Goal: Use online tool/utility: Utilize a website feature to perform a specific function

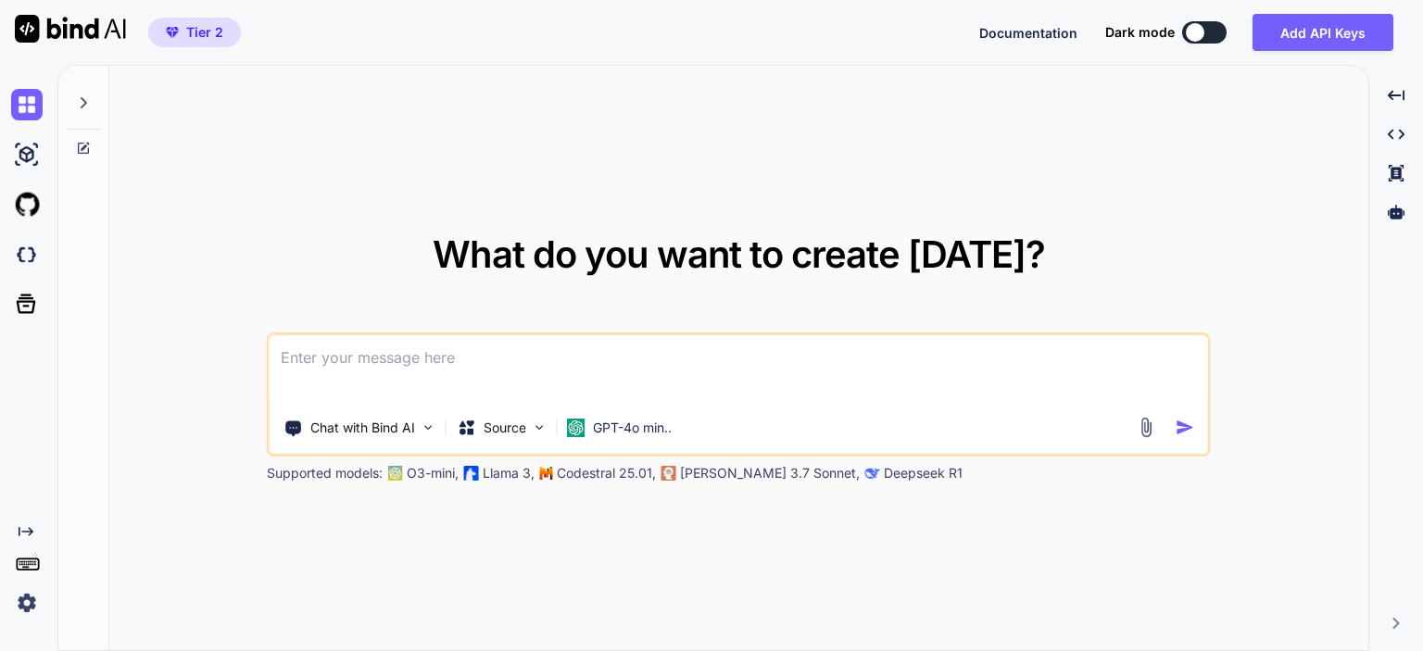
drag, startPoint x: 0, startPoint y: 0, endPoint x: 489, endPoint y: 107, distance: 500.7
click at [489, 107] on div "What do you want to create [DATE]? Chat with Bind AI Source GPT-4o min.. Suppor…" at bounding box center [738, 359] width 1259 height 587
drag, startPoint x: 432, startPoint y: 3, endPoint x: 664, endPoint y: 183, distance: 294.5
click at [664, 183] on div "What do you want to create [DATE]? Chat with Bind AI Source GPT-4o min.. Suppor…" at bounding box center [738, 359] width 1259 height 587
click at [1406, 211] on div at bounding box center [1396, 212] width 39 height 32
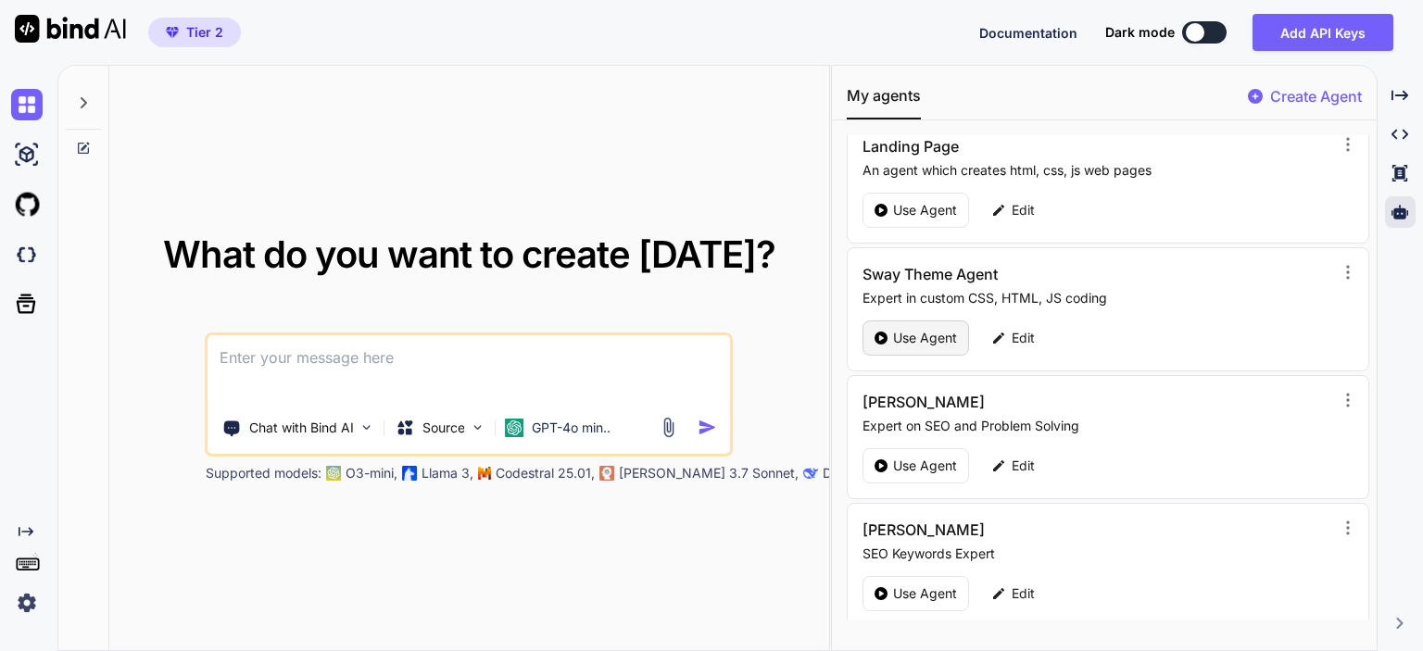
scroll to position [278, 0]
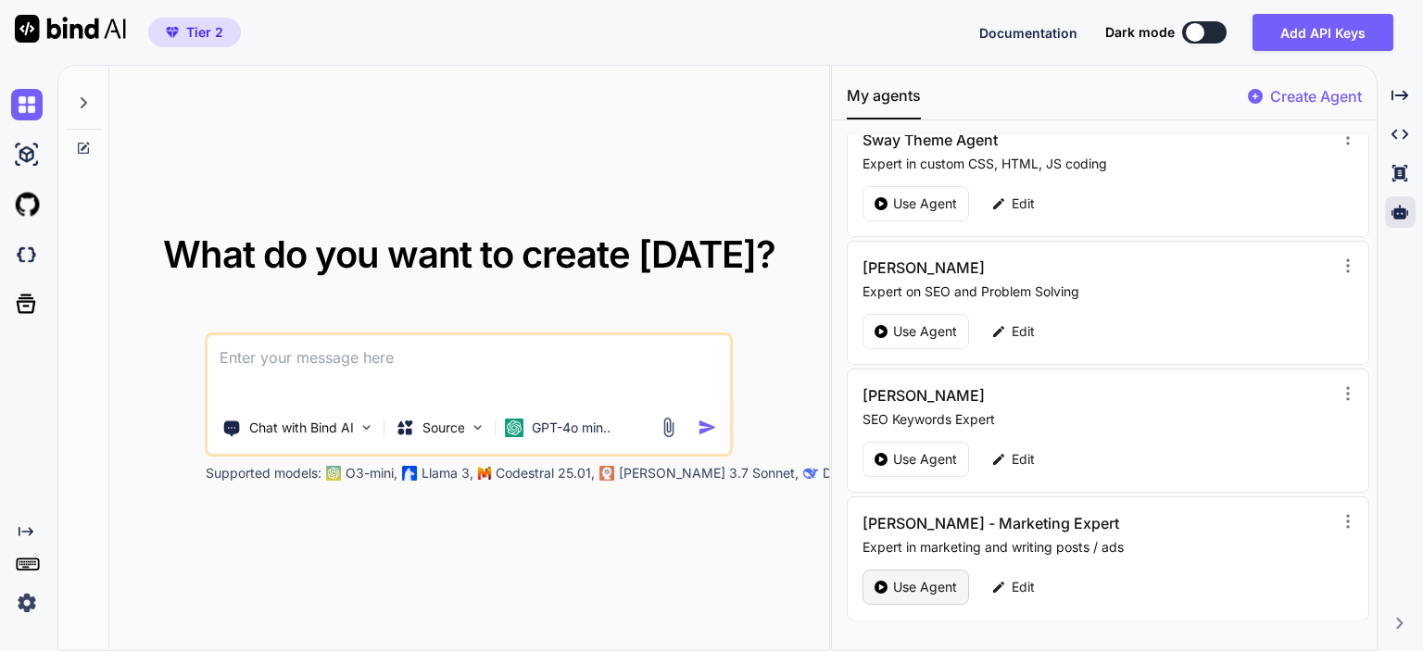
click at [893, 578] on p "Use Agent" at bounding box center [925, 587] width 64 height 19
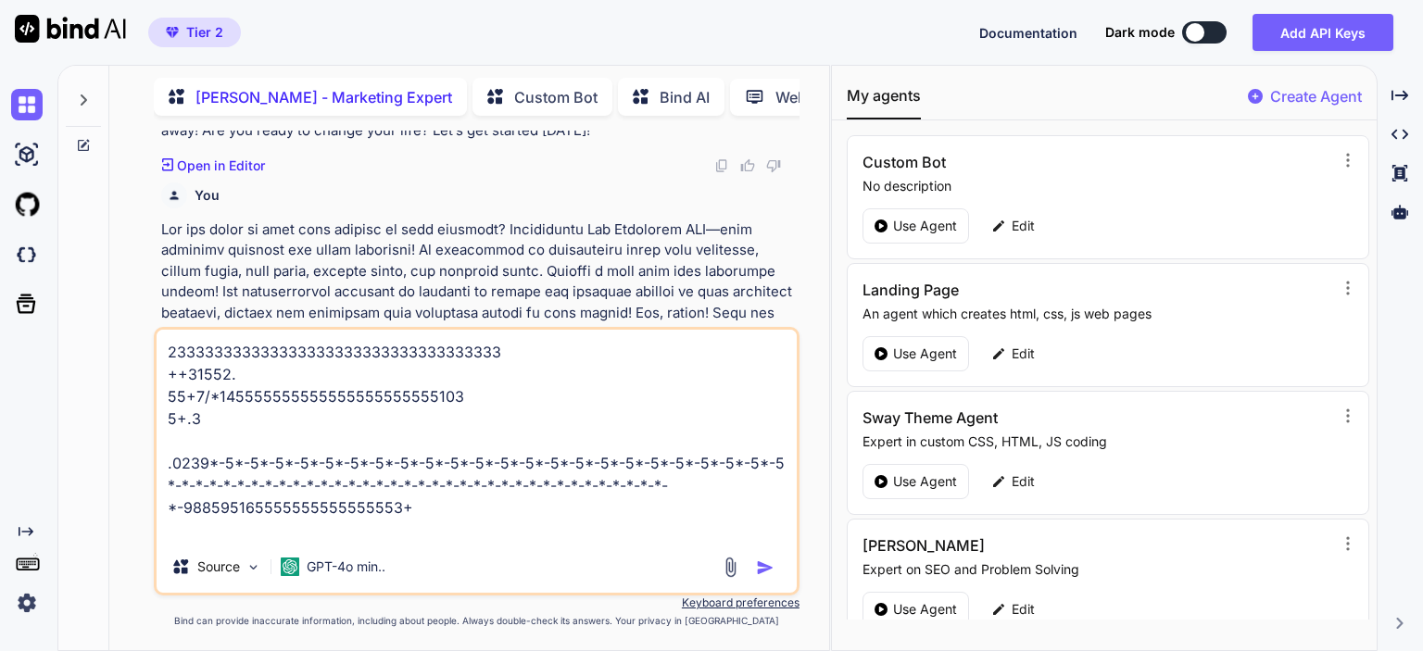
scroll to position [2622, 0]
type textarea "x"
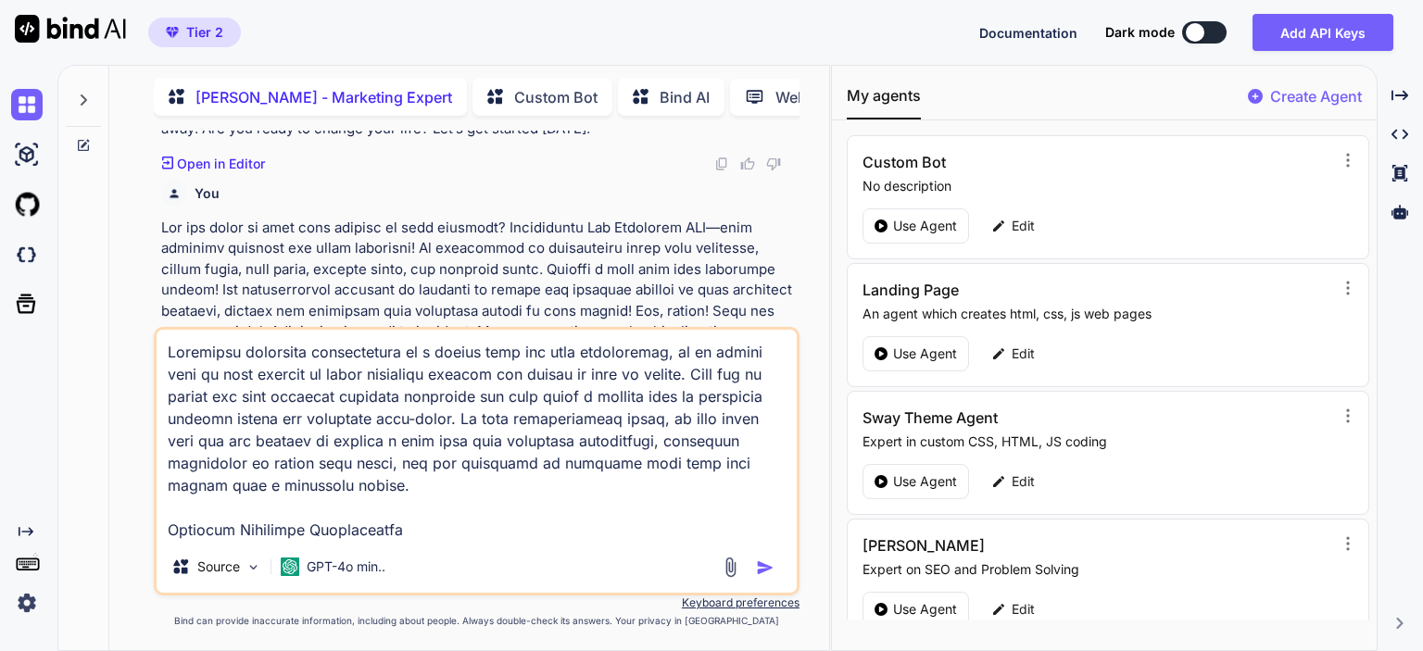
scroll to position [580, 0]
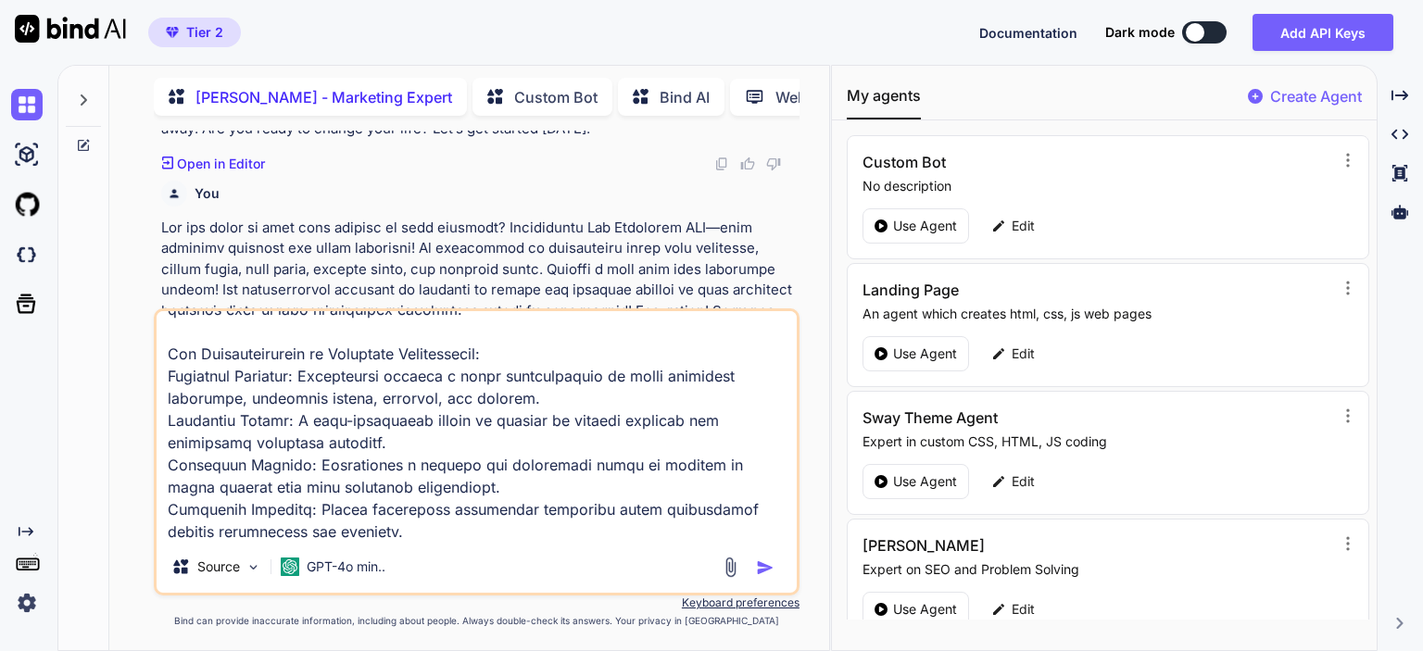
type textarea "Achieving financial independence is a common goal for many individuals, as it a…"
type textarea "x"
type textarea "Achieving financial independence is a common goal for many individuals, as it a…"
type textarea "x"
type textarea "Achieving financial independence is a common goal for many individuals, as it a…"
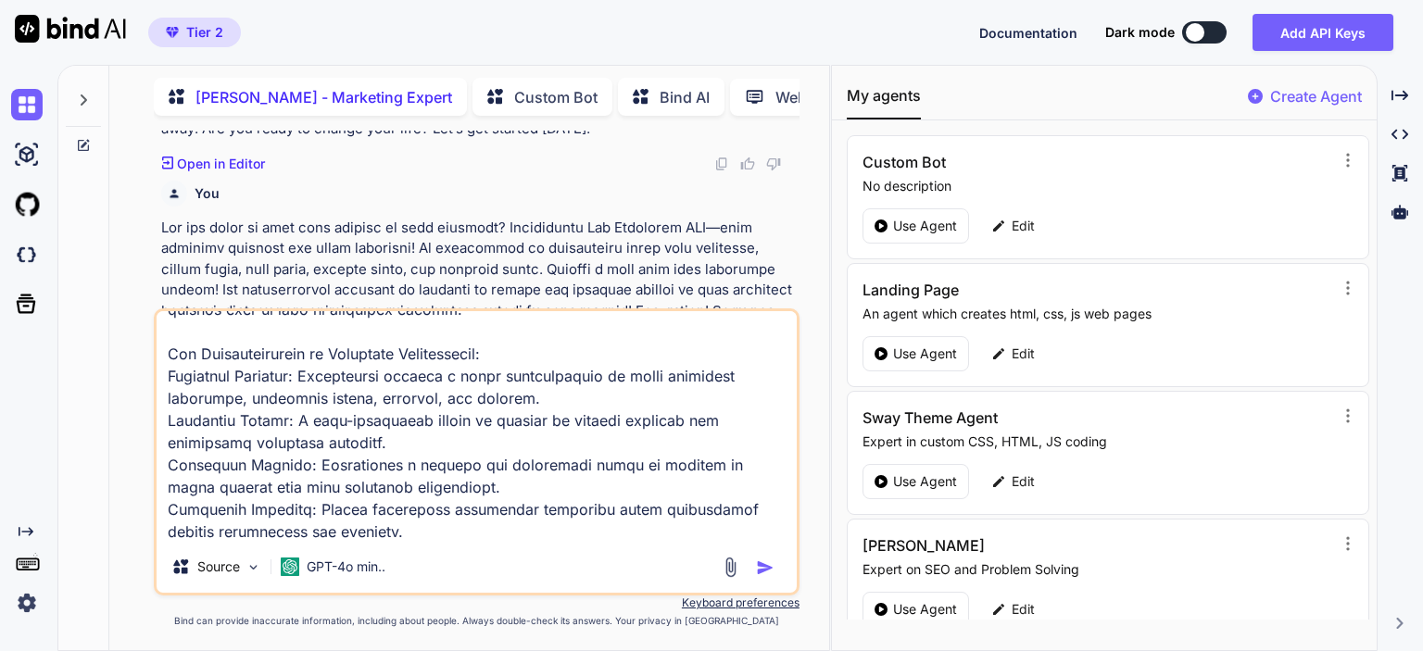
type textarea "x"
type textarea "Achieving financial independence is a common goal for many individuals, as it a…"
type textarea "x"
type textarea "Achieving financial independence is a common goal for many individuals, as it a…"
type textarea "x"
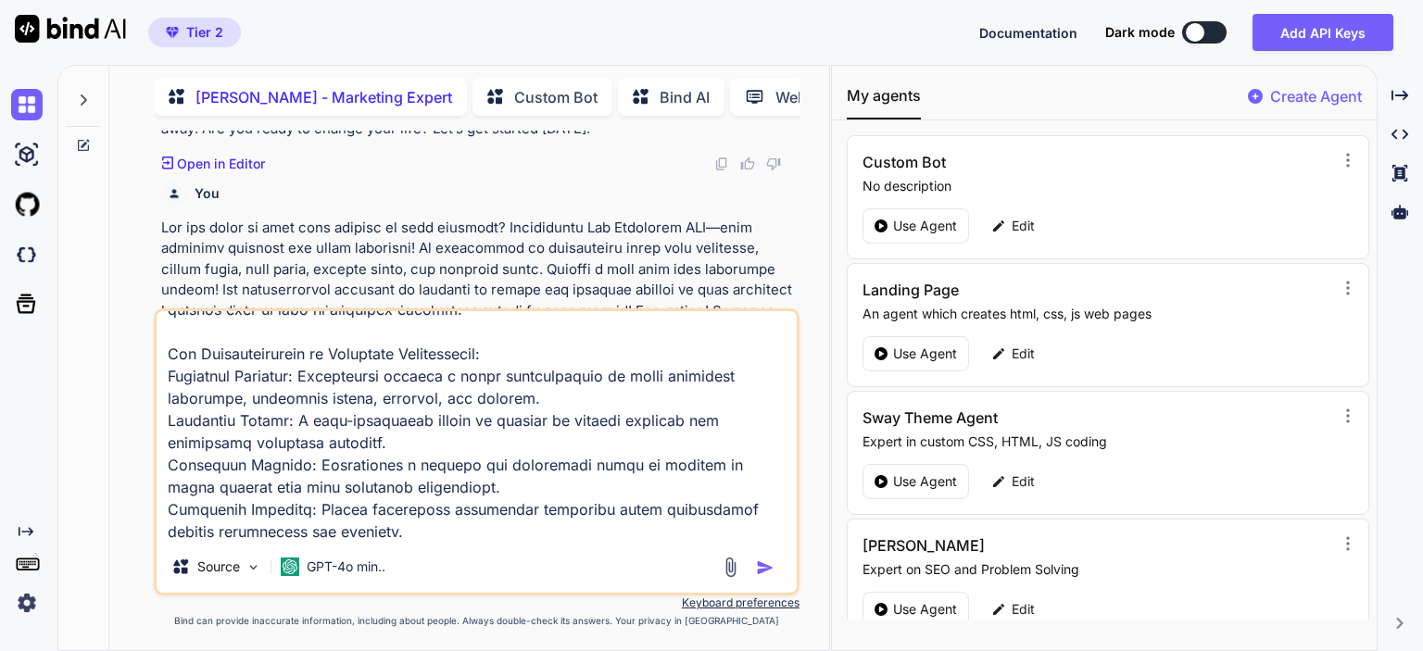
type textarea "Achieving financial independence is a common goal for many individuals, as it a…"
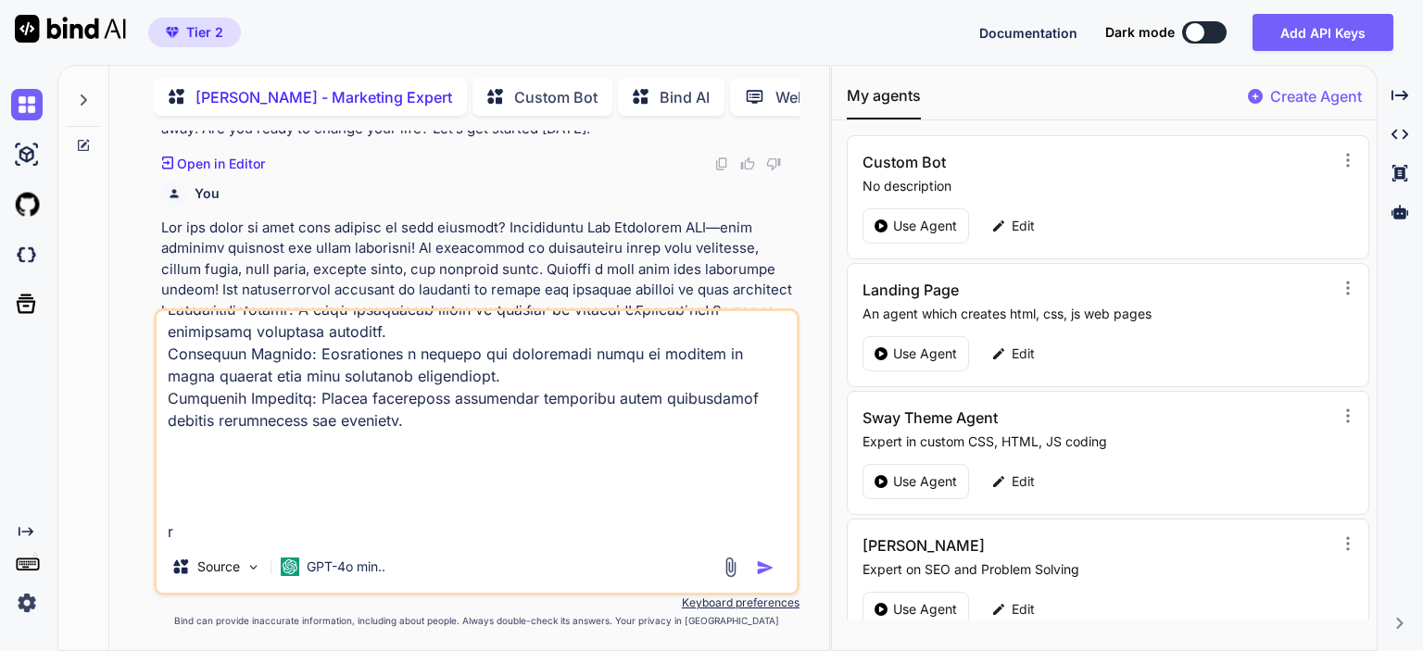
type textarea "x"
type textarea "Achieving financial independence is a common goal for many individuals, as it a…"
type textarea "x"
type textarea "Achieving financial independence is a common goal for many individuals, as it a…"
type textarea "x"
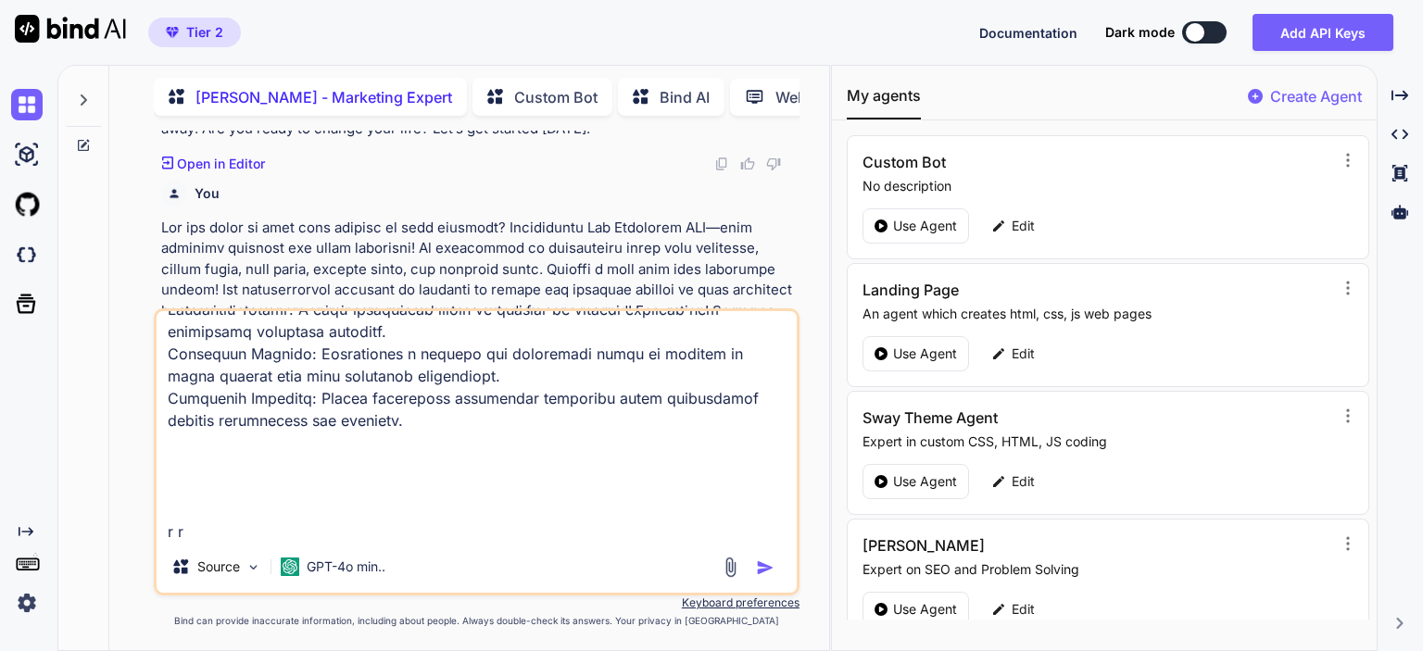
type textarea "Achieving financial independence is a common goal for many individuals, as it a…"
type textarea "x"
type textarea "Achieving financial independence is a common goal for many individuals, as it a…"
type textarea "x"
type textarea "Achieving financial independence is a common goal for many individuals, as it a…"
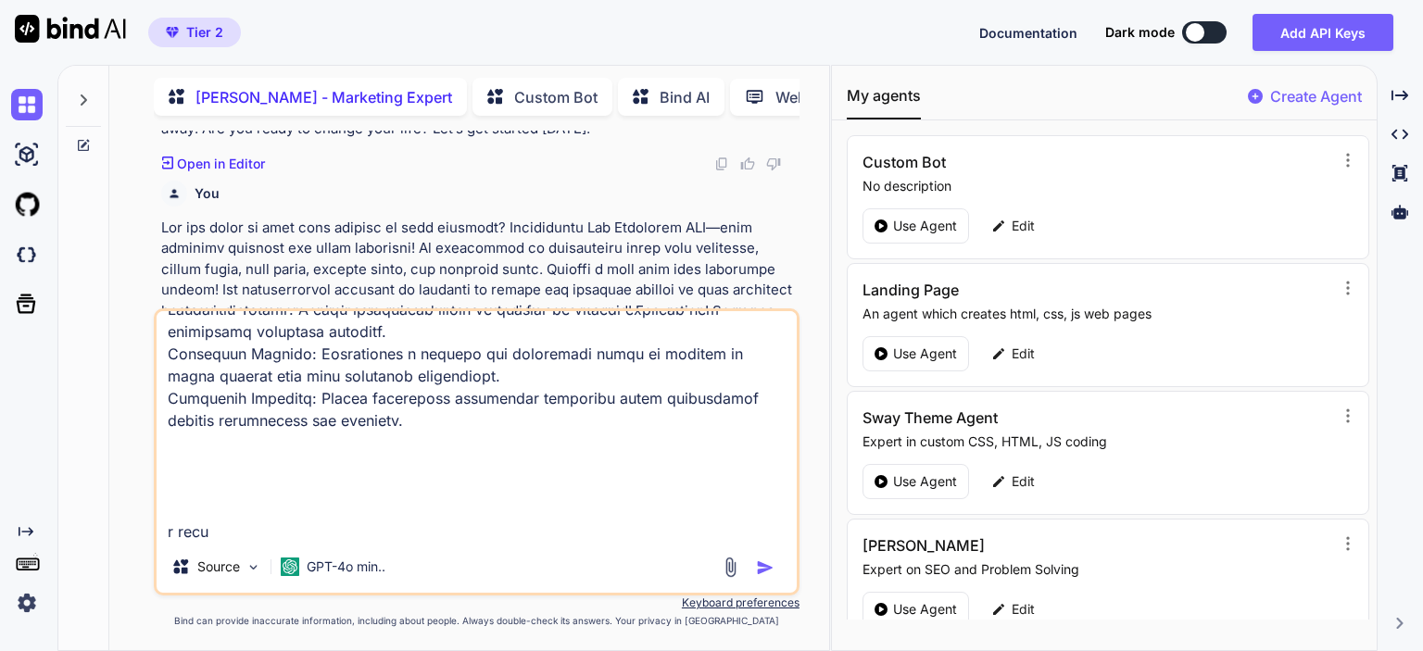
type textarea "x"
type textarea "Achieving financial independence is a common goal for many individuals, as it a…"
type textarea "x"
type textarea "Achieving financial independence is a common goal for many individuals, as it a…"
type textarea "x"
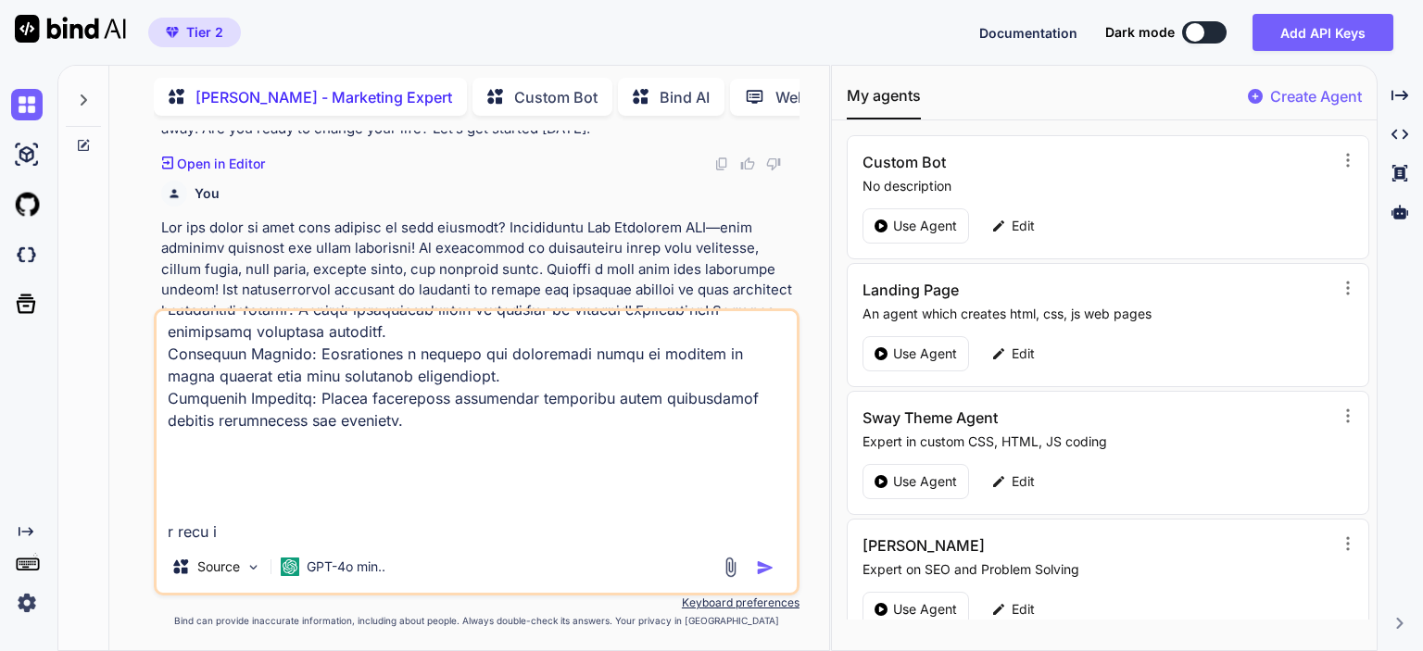
type textarea "Achieving financial independence is a common goal for many individuals, as it a…"
type textarea "x"
type textarea "Achieving financial independence is a common goal for many individuals, as it a…"
type textarea "x"
type textarea "Achieving financial independence is a common goal for many individuals, as it a…"
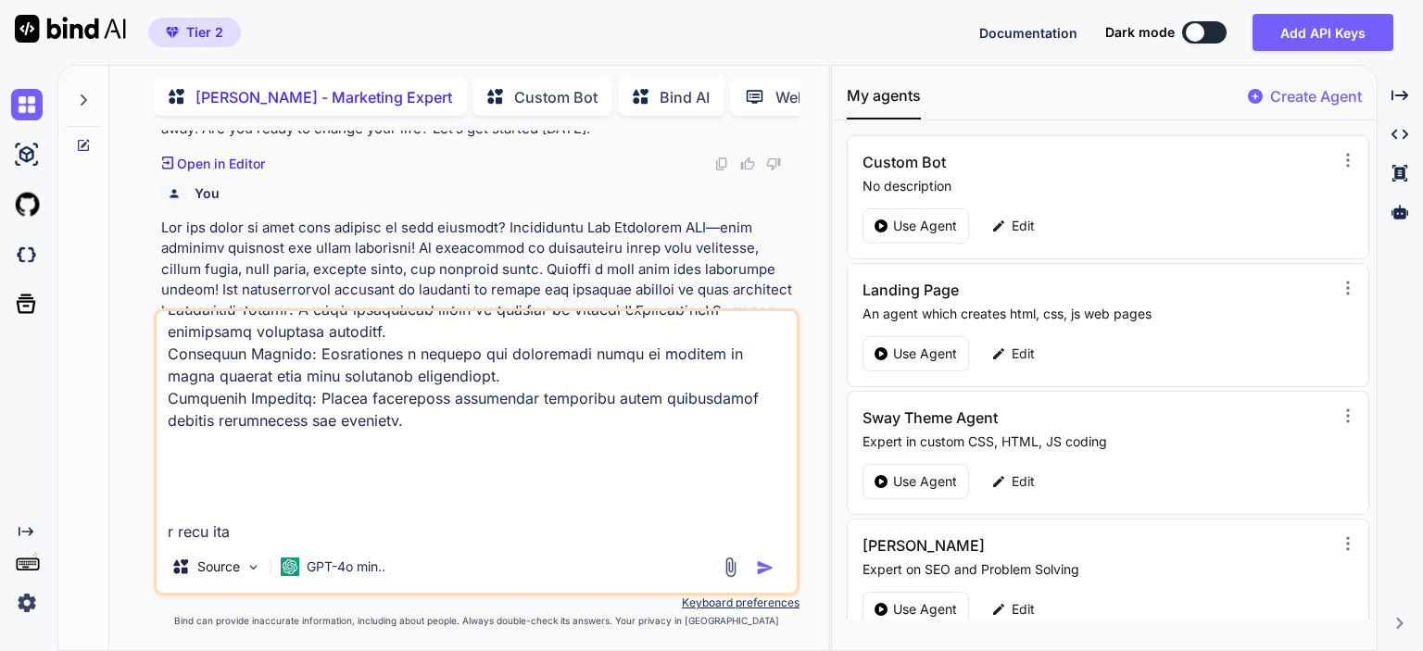
type textarea "x"
type textarea "Achieving financial independence is a common goal for many individuals, as it a…"
type textarea "x"
type textarea "Achieving financial independence is a common goal for many individuals, as it a…"
type textarea "x"
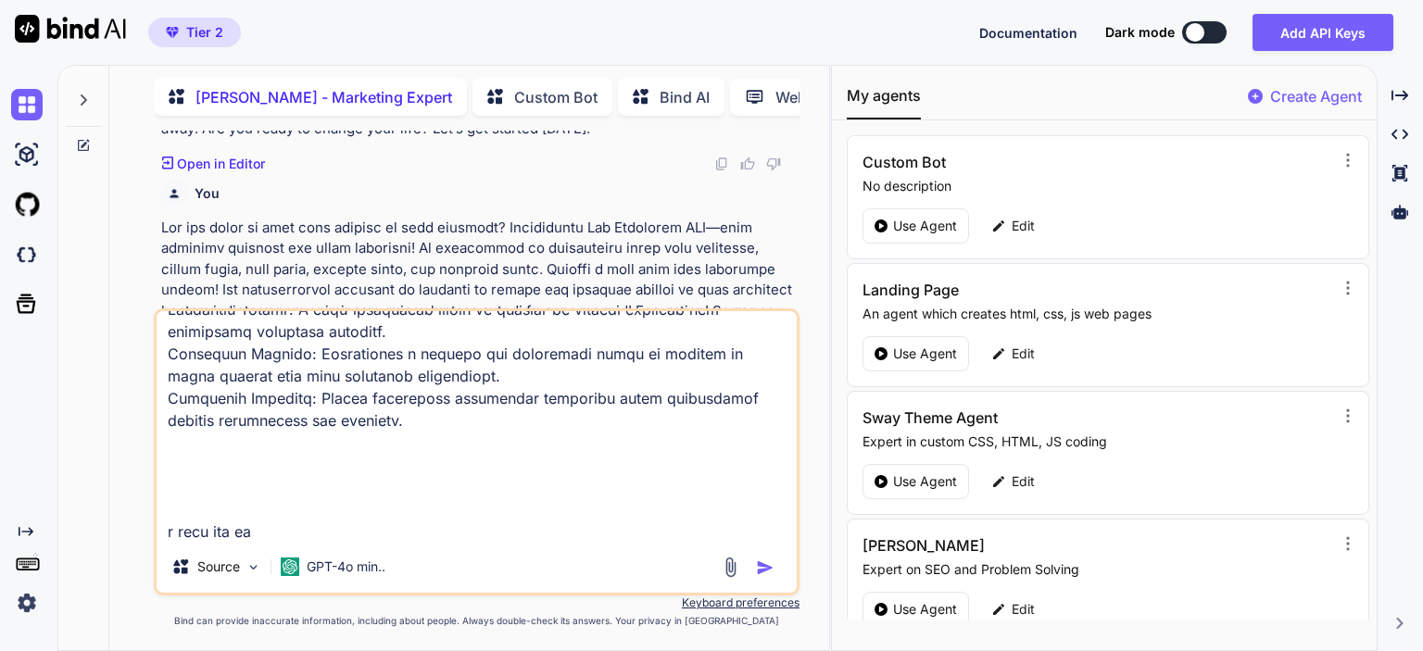
type textarea "Achieving financial independence is a common goal for many individuals, as it a…"
type textarea "x"
type textarea "Achieving financial independence is a common goal for many individuals, as it a…"
type textarea "x"
type textarea "Achieving financial independence is a common goal for many individuals, as it a…"
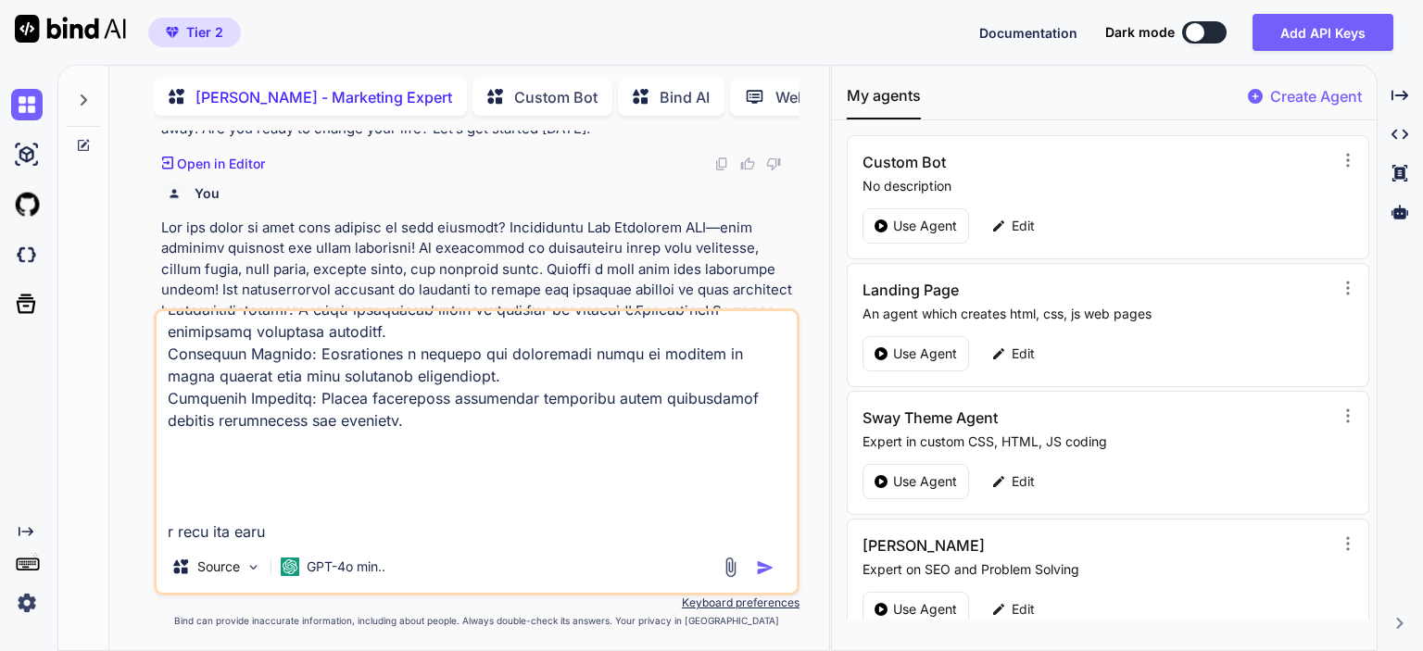
type textarea "x"
type textarea "Achieving financial independence is a common goal for many individuals, as it a…"
type textarea "x"
type textarea "Achieving financial independence is a common goal for many individuals, as it a…"
type textarea "x"
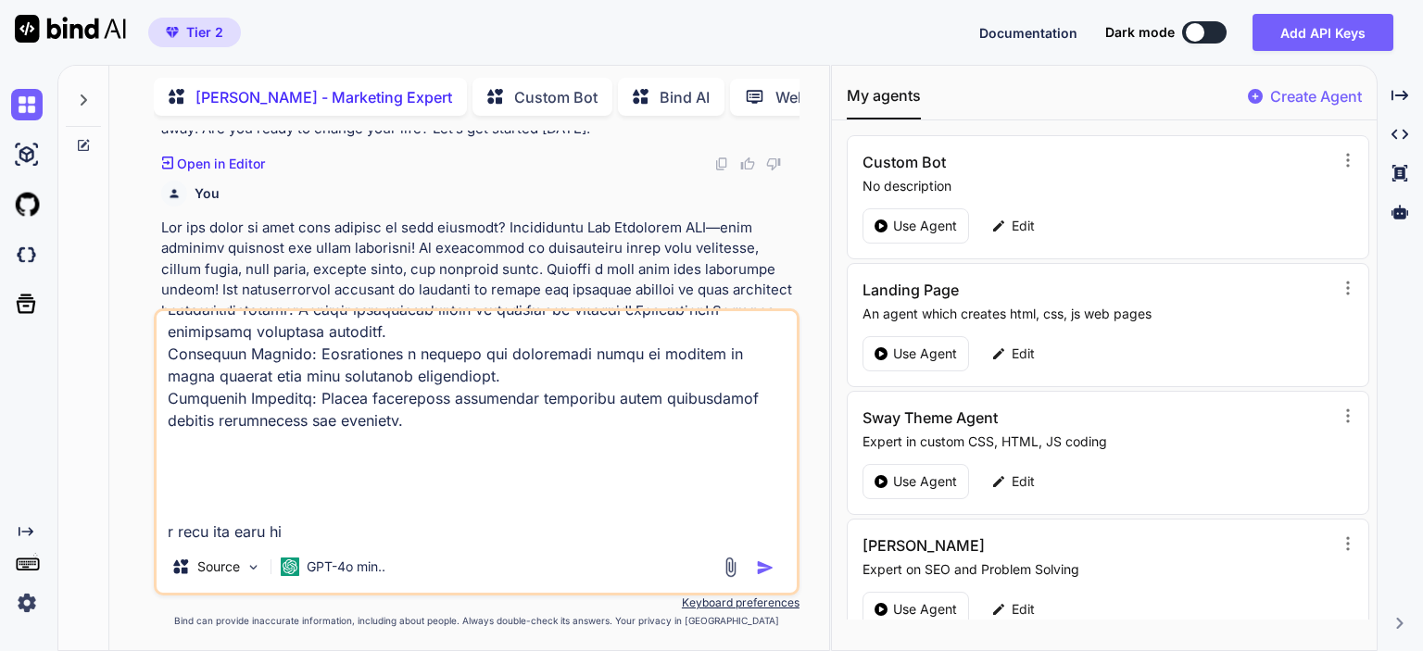
type textarea "Achieving financial independence is a common goal for many individuals, as it a…"
type textarea "x"
type textarea "Achieving financial independence is a common goal for many individuals, as it a…"
type textarea "x"
type textarea "Achieving financial independence is a common goal for many individuals, as it a…"
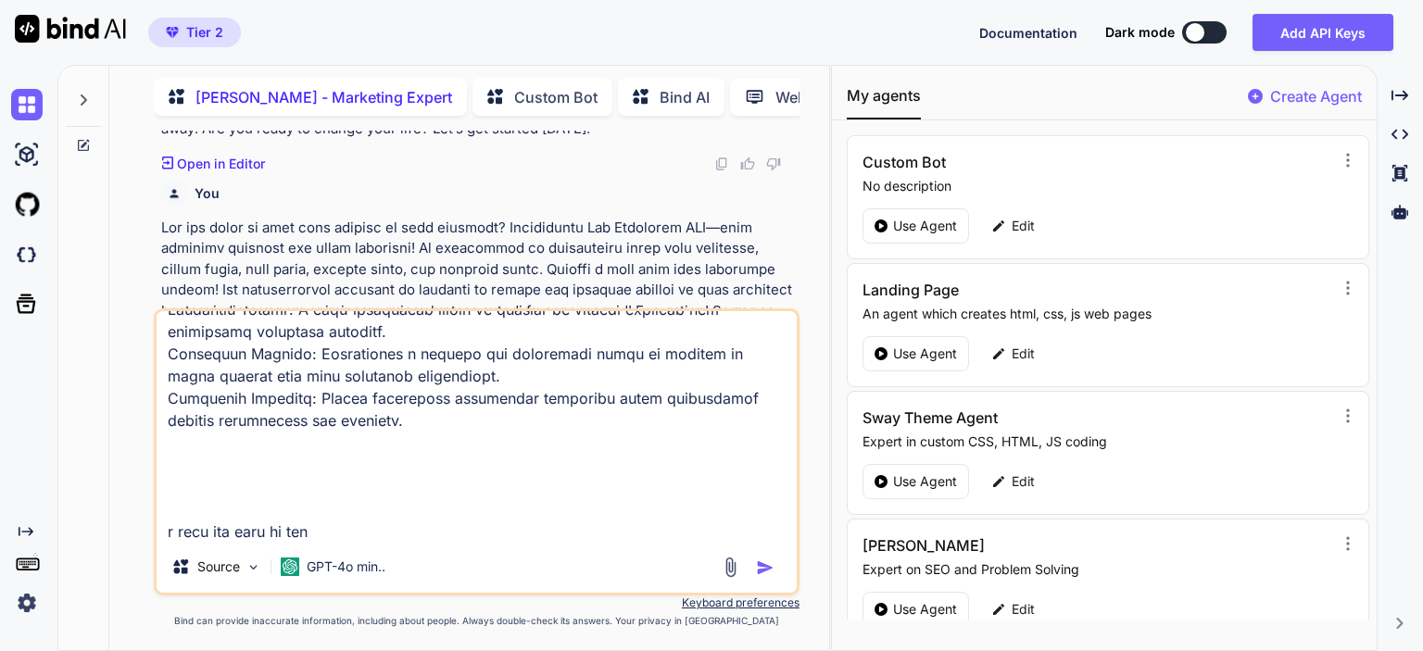
type textarea "x"
type textarea "Achieving financial independence is a common goal for many individuals, as it a…"
type textarea "x"
type textarea "Achieving financial independence is a common goal for many individuals, as it a…"
type textarea "x"
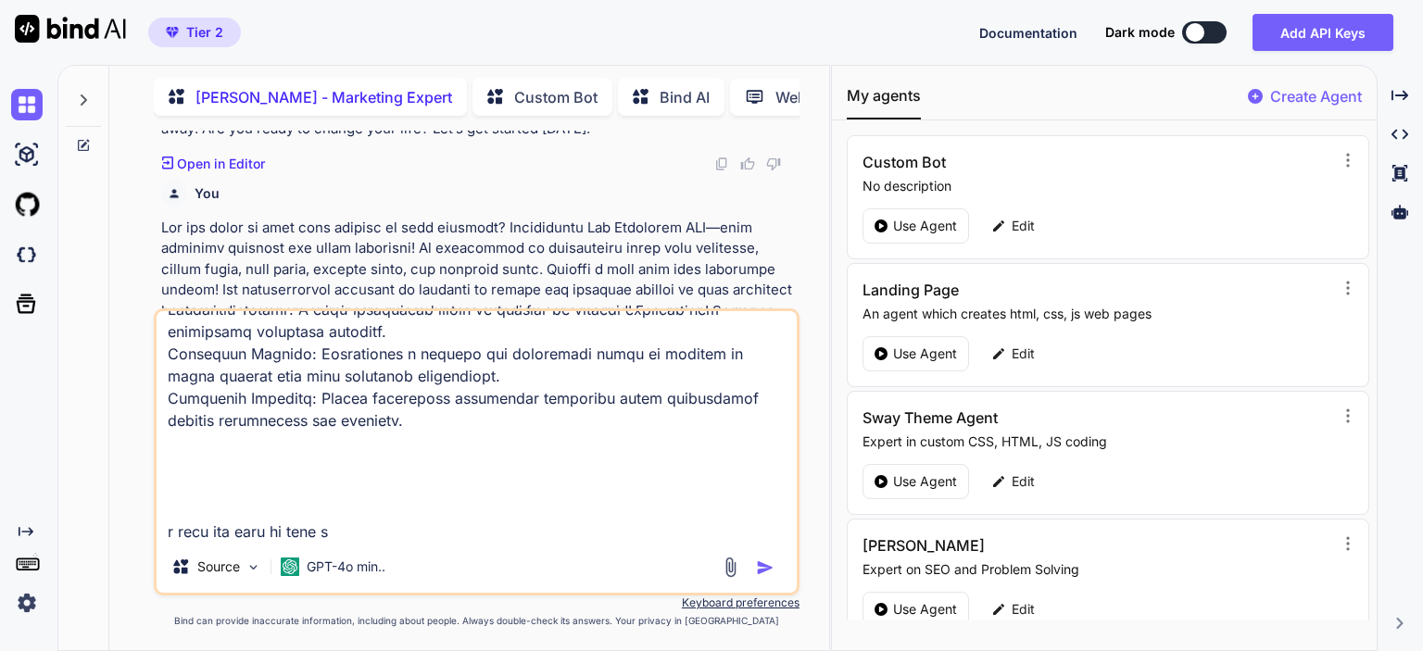
type textarea "Achieving financial independence is a common goal for many individuals, as it a…"
type textarea "x"
type textarea "Achieving financial independence is a common goal for many individuals, as it a…"
type textarea "x"
type textarea "Achieving financial independence is a common goal for many individuals, as it a…"
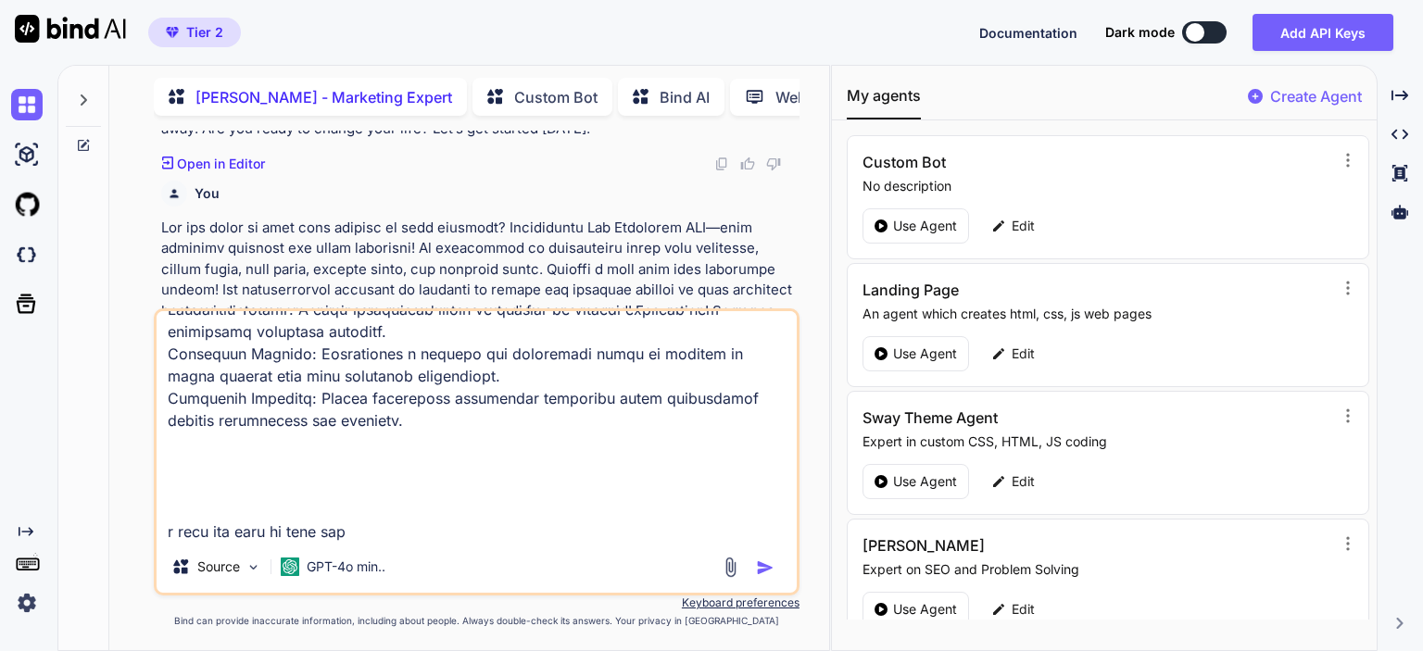
type textarea "x"
type textarea "Achieving financial independence is a common goal for many individuals, as it a…"
type textarea "x"
type textarea "Achieving financial independence is a common goal for many individuals, as it a…"
type textarea "x"
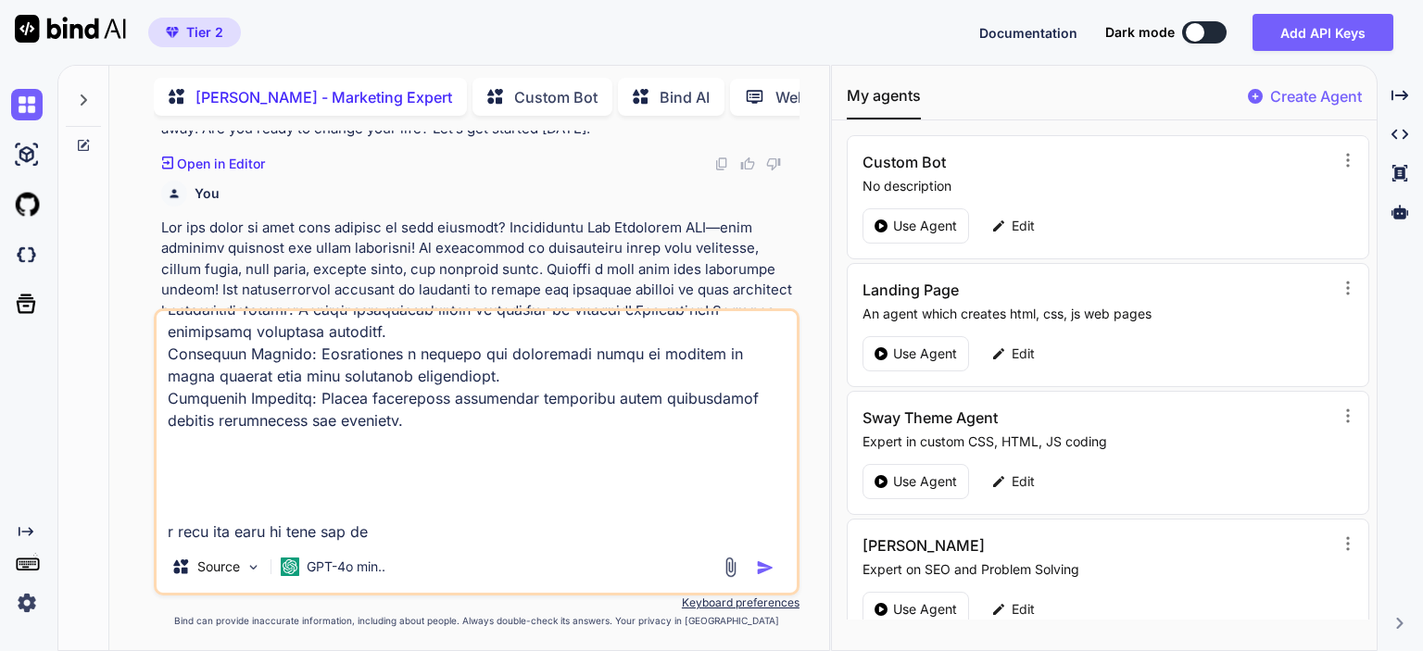
type textarea "Achieving financial independence is a common goal for many individuals, as it a…"
type textarea "x"
type textarea "Achieving financial independence is a common goal for many individuals, as it a…"
type textarea "x"
type textarea "Achieving financial independence is a common goal for many individuals, as it a…"
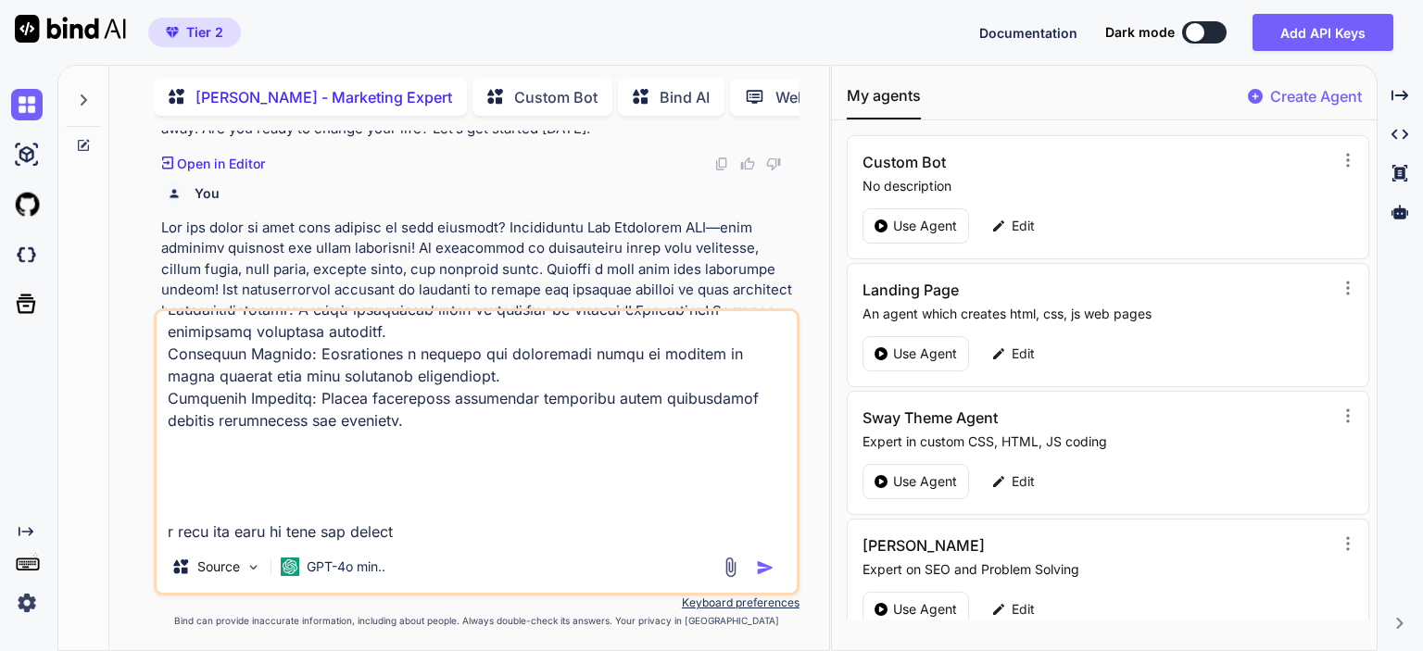
type textarea "x"
type textarea "Achieving financial independence is a common goal for many individuals, as it a…"
type textarea "x"
type textarea "Achieving financial independence is a common goal for many individuals, as it a…"
type textarea "x"
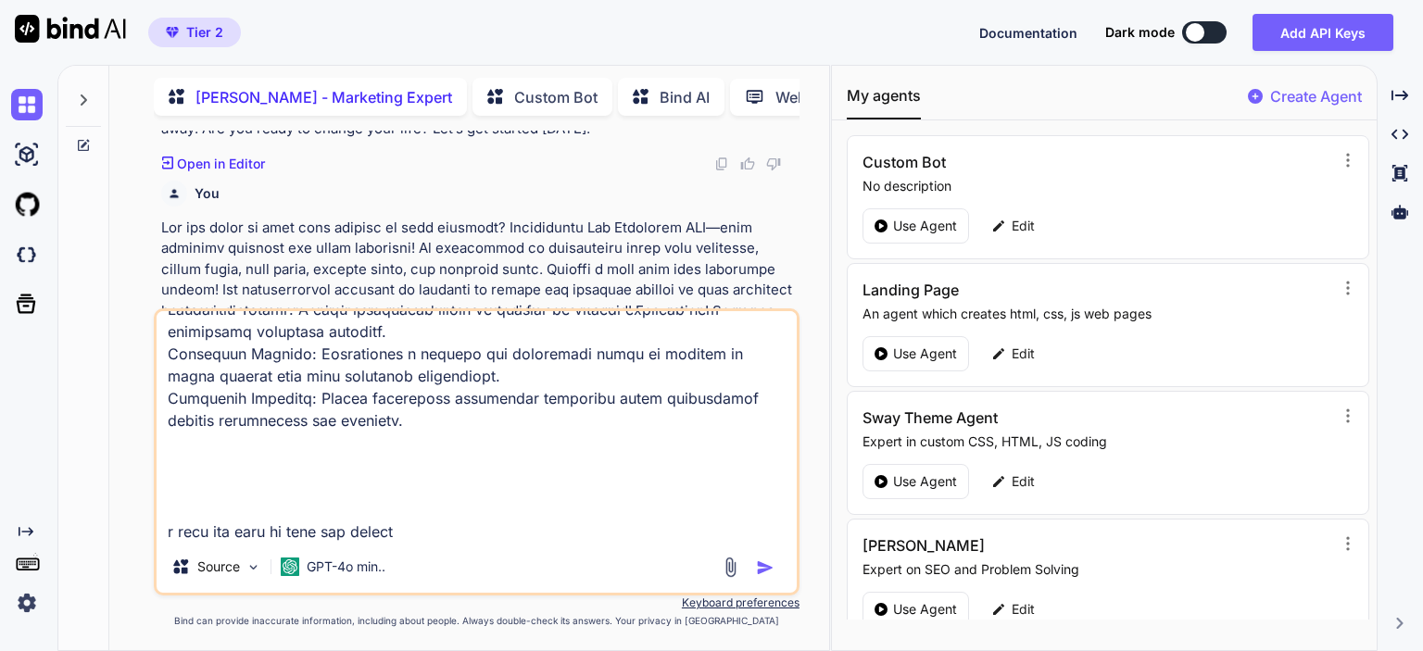
type textarea "Achieving financial independence is a common goal for many individuals, as it a…"
type textarea "x"
type textarea "Achieving financial independence is a common goal for many individuals, as it a…"
type textarea "x"
type textarea "Achieving financial independence is a common goal for many individuals, as it a…"
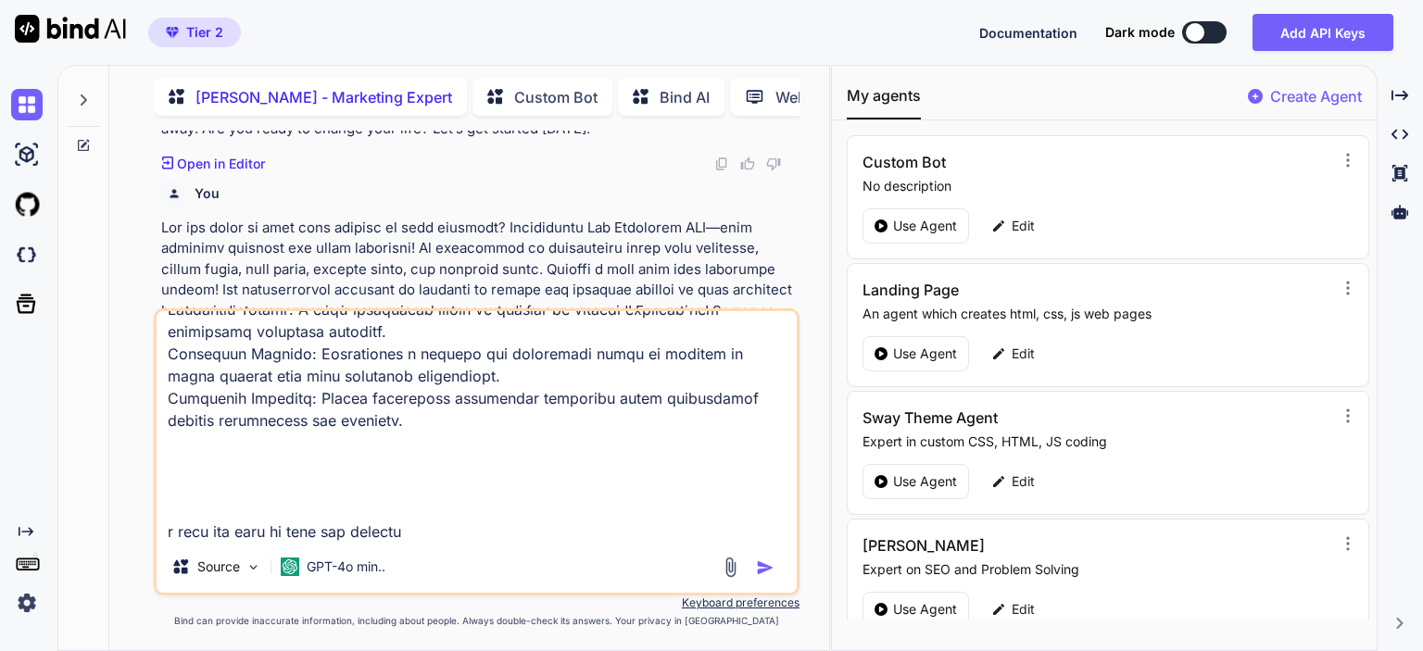
type textarea "x"
type textarea "Achieving financial independence is a common goal for many individuals, as it a…"
type textarea "x"
type textarea "Achieving financial independence is a common goal for many individuals, as it a…"
type textarea "x"
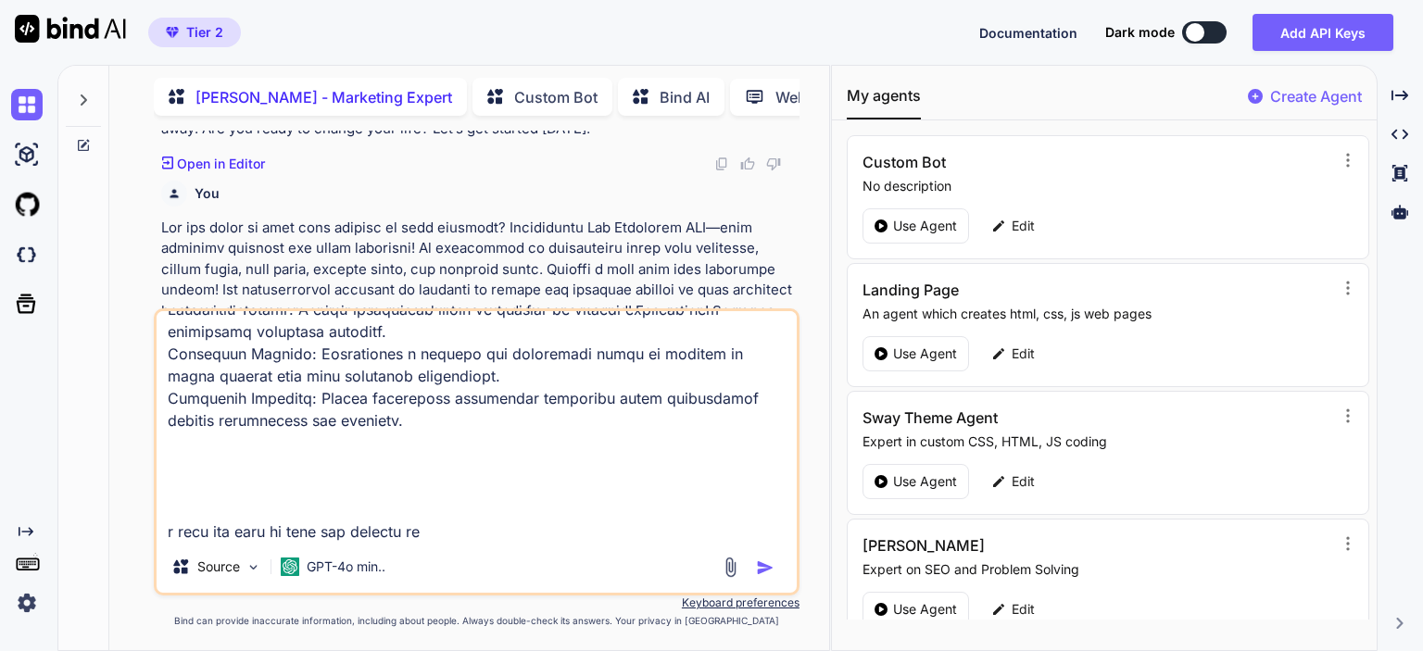
type textarea "Achieving financial independence is a common goal for many individuals, as it a…"
type textarea "x"
type textarea "Achieving financial independence is a common goal for many individuals, as it a…"
type textarea "x"
type textarea "Achieving financial independence is a common goal for many individuals, as it a…"
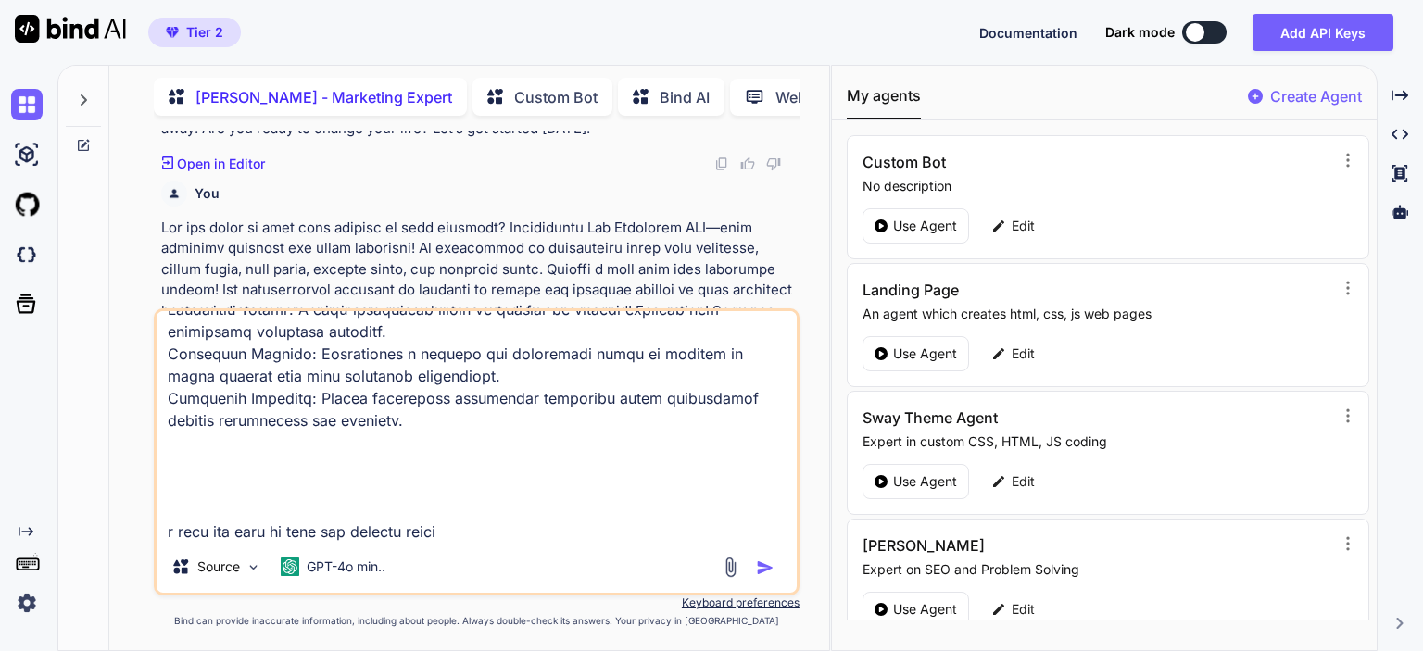
type textarea "x"
type textarea "Achieving financial independence is a common goal for many individuals, as it a…"
type textarea "x"
type textarea "Achieving financial independence is a common goal for many individuals, as it a…"
type textarea "x"
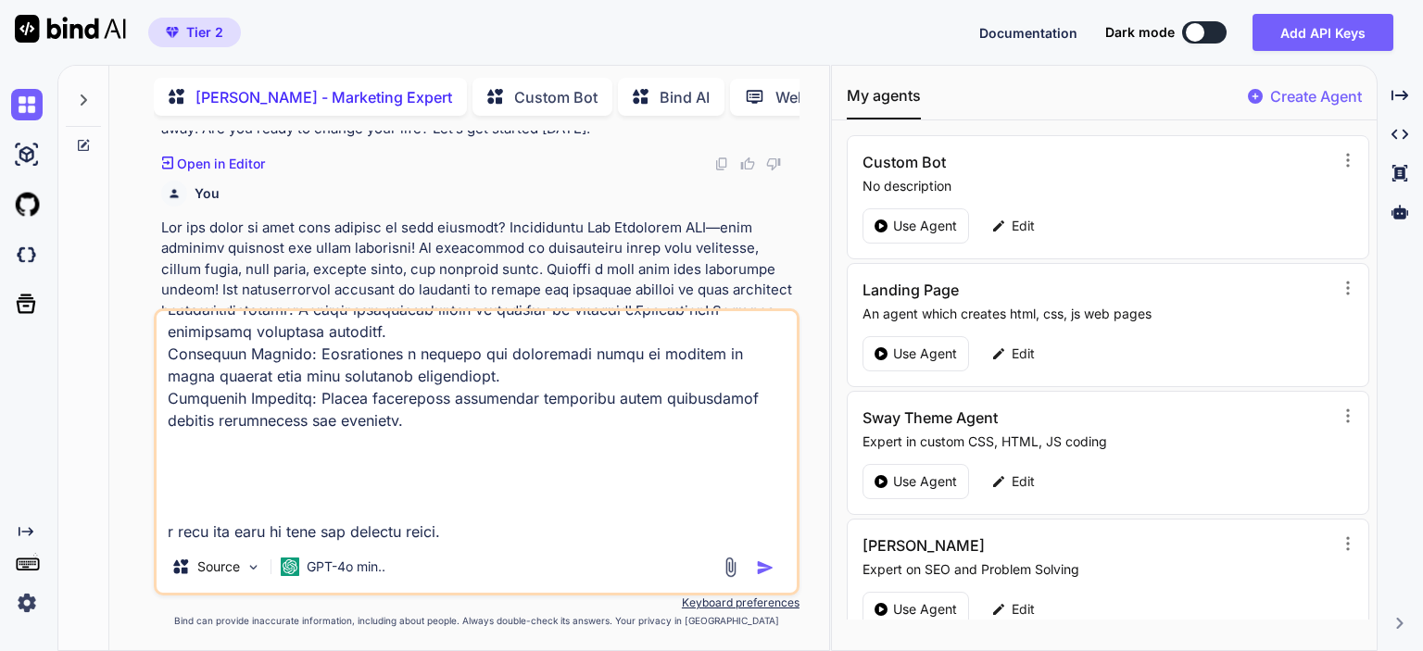
type textarea "Achieving financial independence is a common goal for many individuals, as it a…"
type textarea "x"
type textarea "Achieving financial independence is a common goal for many individuals, as it a…"
type textarea "x"
type textarea "Achieving financial independence is a common goal for many individuals, as it a…"
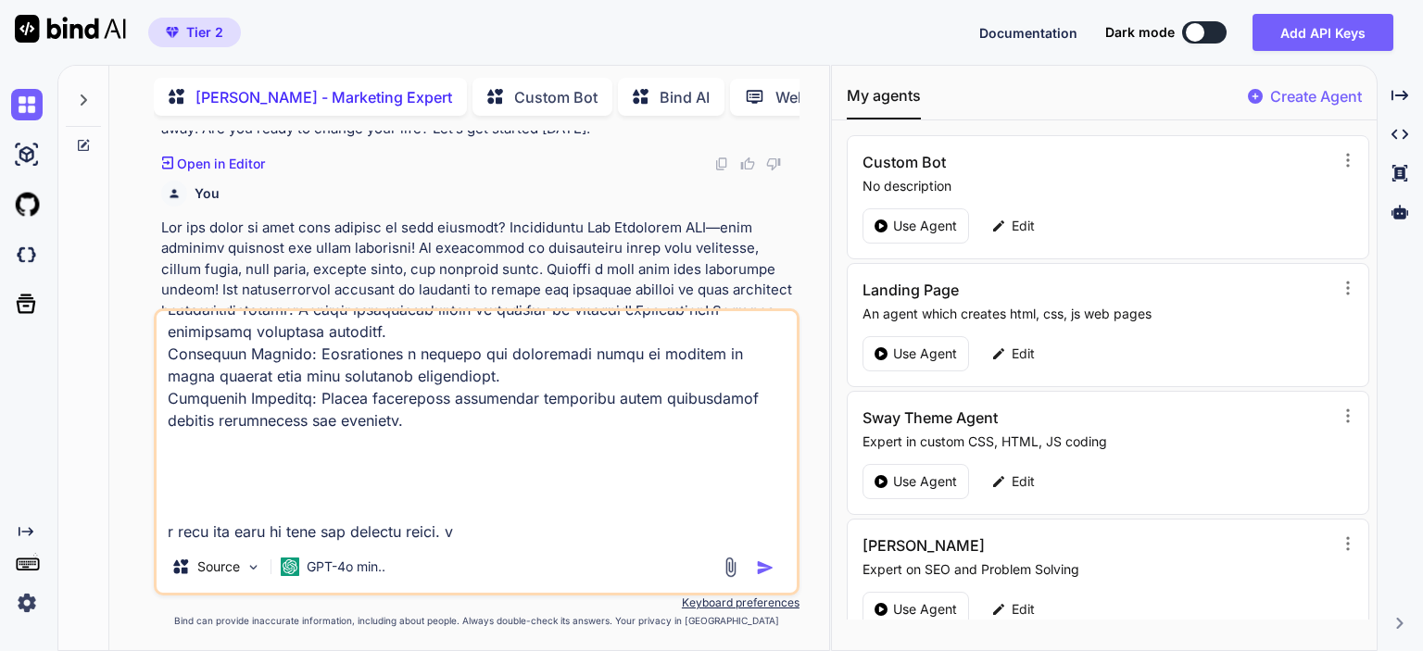
type textarea "x"
type textarea "Achieving financial independence is a common goal for many individuals, as it a…"
type textarea "x"
type textarea "Achieving financial independence is a common goal for many individuals, as it a…"
type textarea "x"
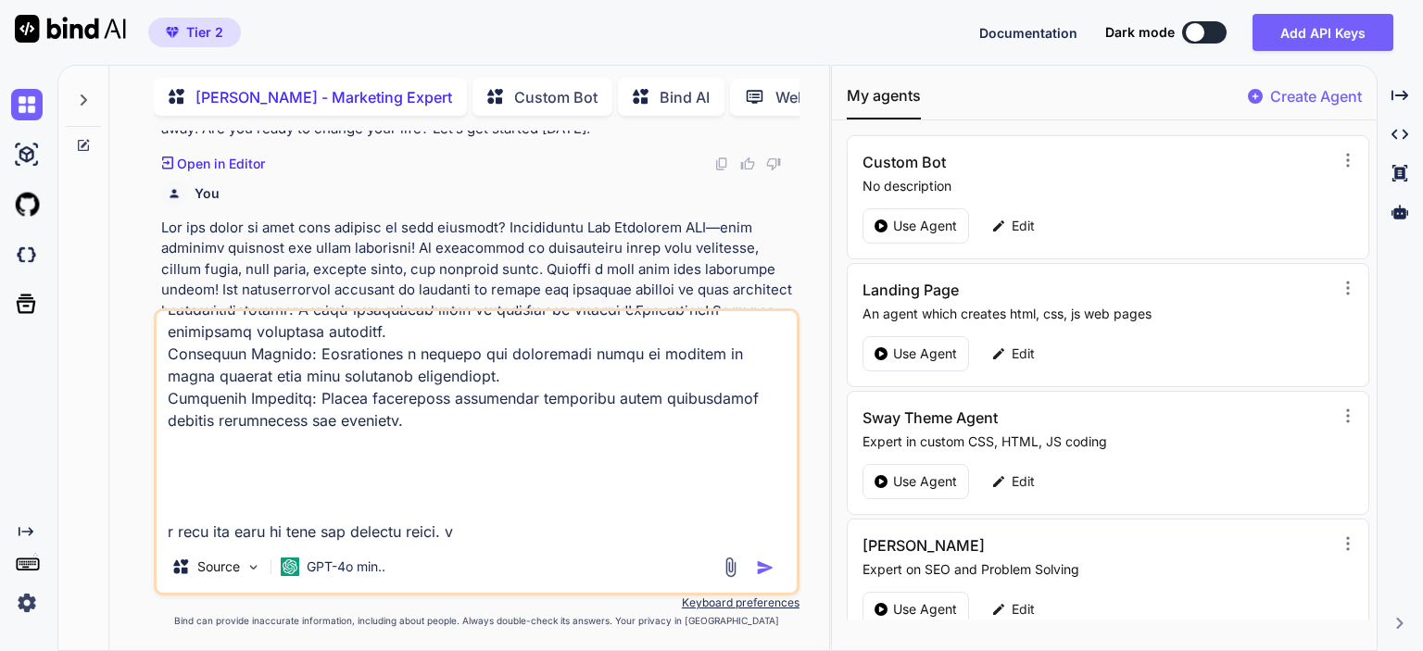
type textarea "Achieving financial independence is a common goal for many individuals, as it a…"
type textarea "x"
type textarea "Achieving financial independence is a common goal for many individuals, as it a…"
type textarea "x"
type textarea "Achieving financial independence is a common goal for many individuals, as it a…"
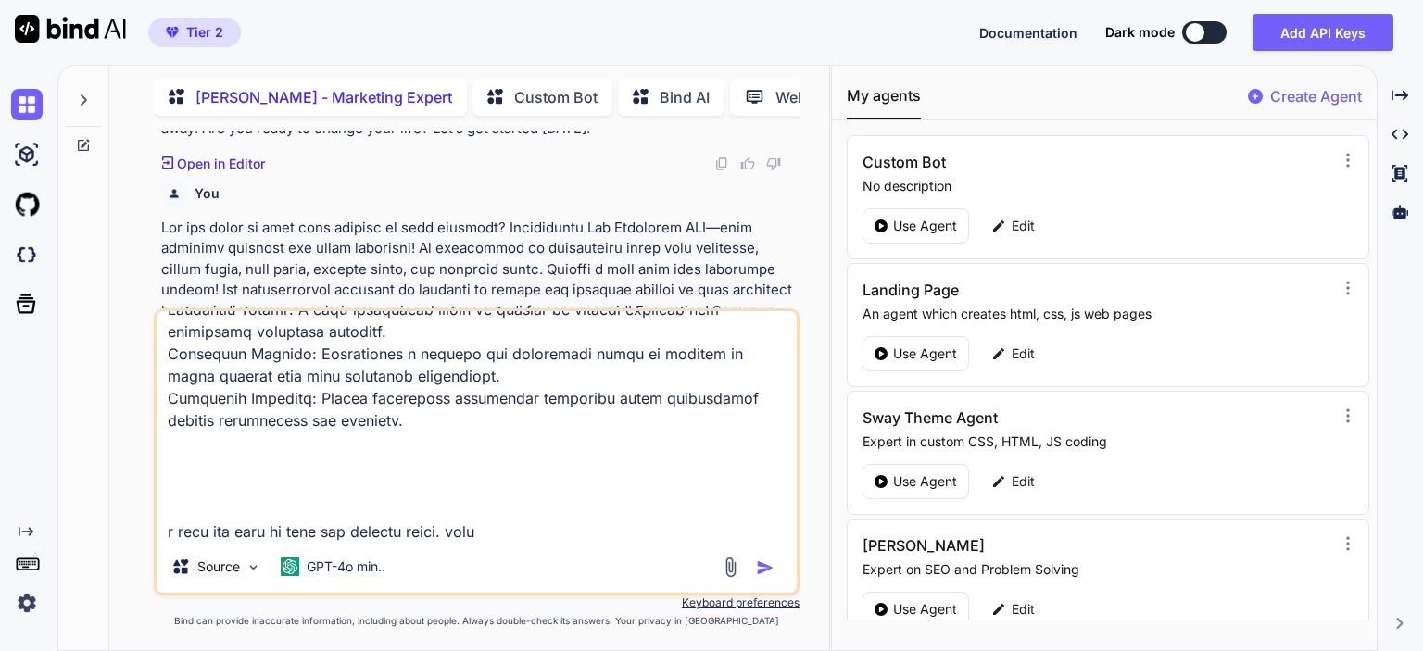
type textarea "x"
type textarea "Achieving financial independence is a common goal for many individuals, as it a…"
type textarea "x"
type textarea "Achieving financial independence is a common goal for many individuals, as it a…"
type textarea "x"
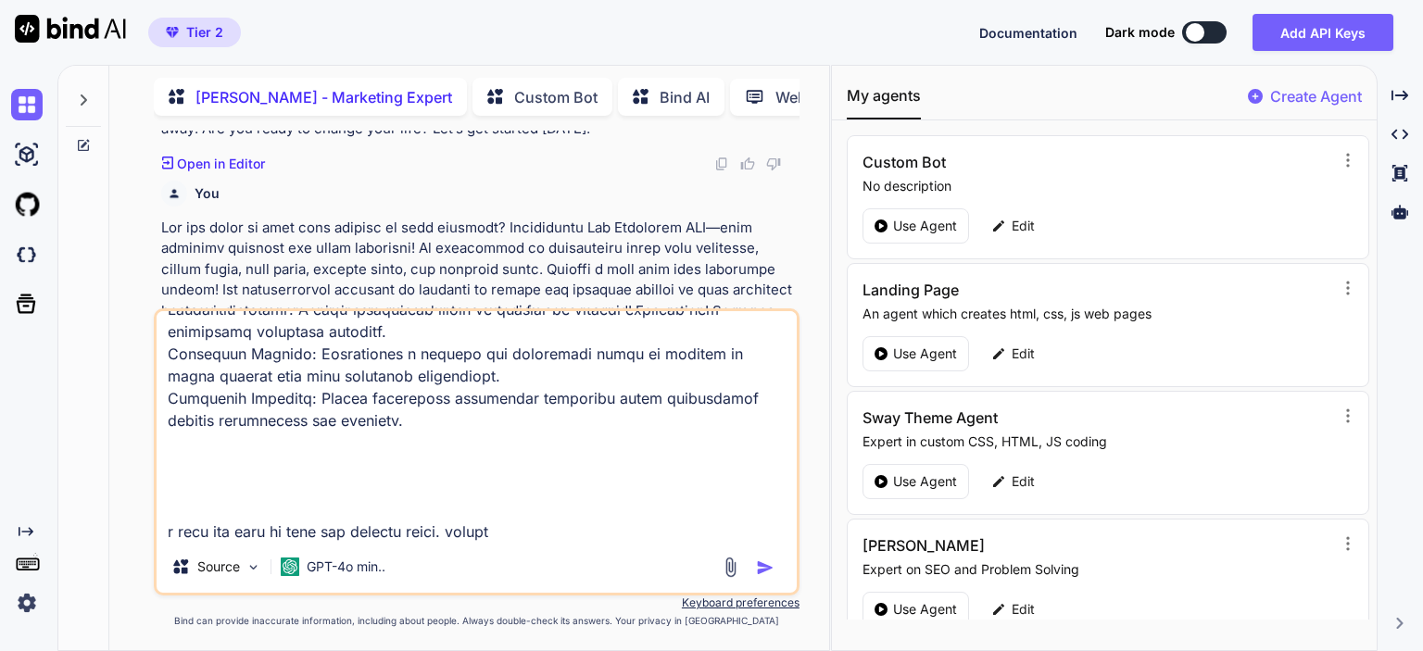
type textarea "Achieving financial independence is a common goal for many individuals, as it a…"
type textarea "x"
type textarea "Achieving financial independence is a common goal for many individuals, as it a…"
type textarea "x"
type textarea "Achieving financial independence is a common goal for many individuals, as it a…"
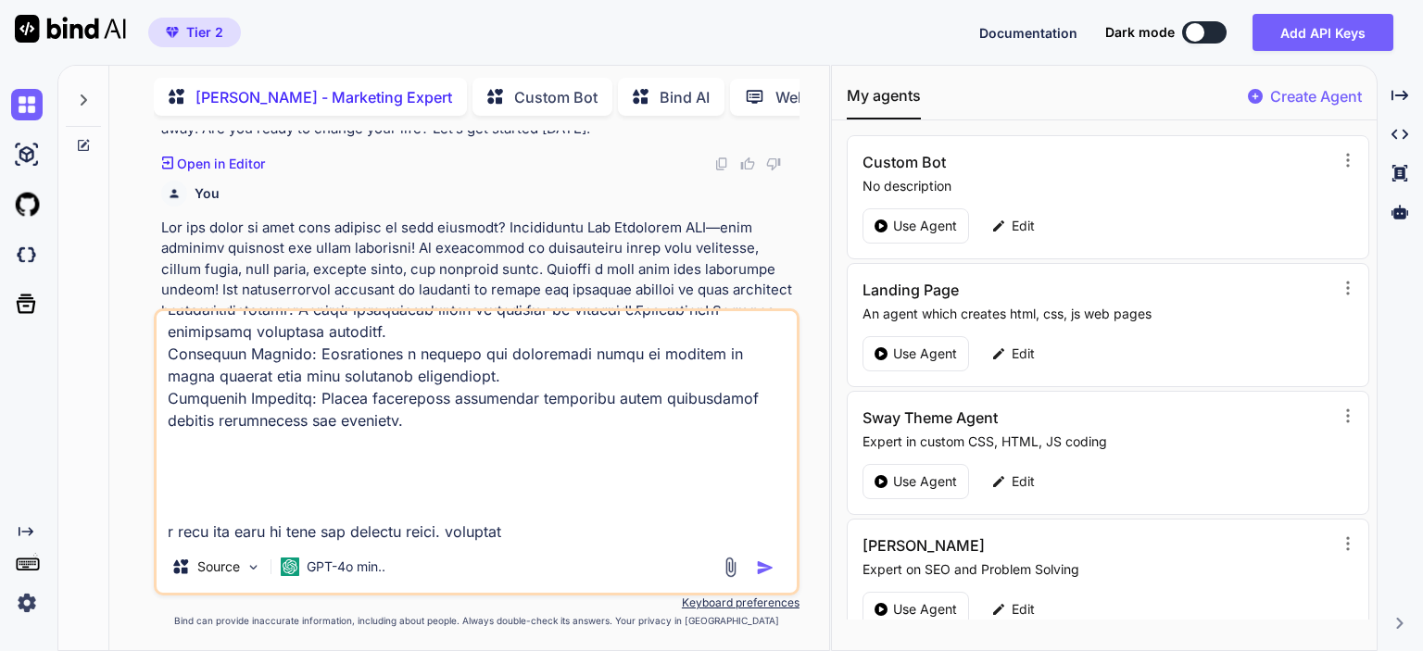
type textarea "x"
type textarea "Achieving financial independence is a common goal for many individuals, as it a…"
type textarea "x"
type textarea "Achieving financial independence is a common goal for many individuals, as it a…"
type textarea "x"
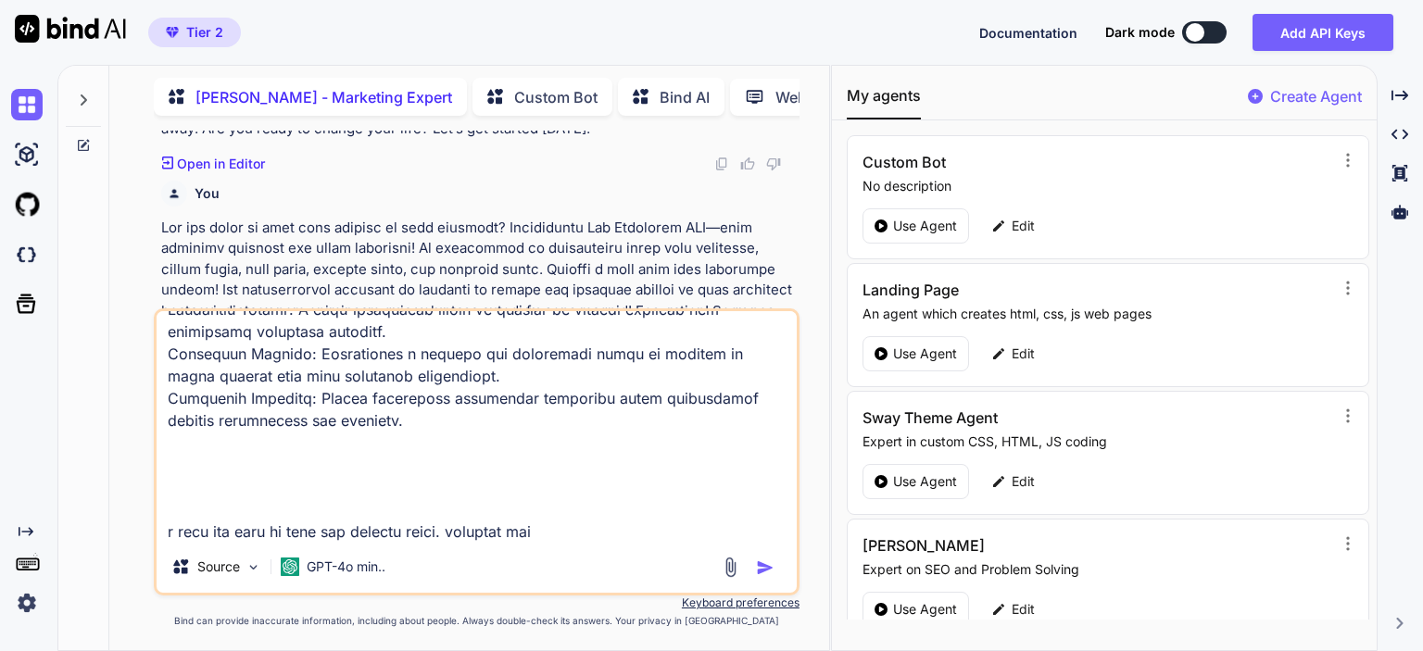
type textarea "Achieving financial independence is a common goal for many individuals, as it a…"
type textarea "x"
type textarea "Achieving financial independence is a common goal for many individuals, as it a…"
type textarea "x"
type textarea "Achieving financial independence is a common goal for many individuals, as it a…"
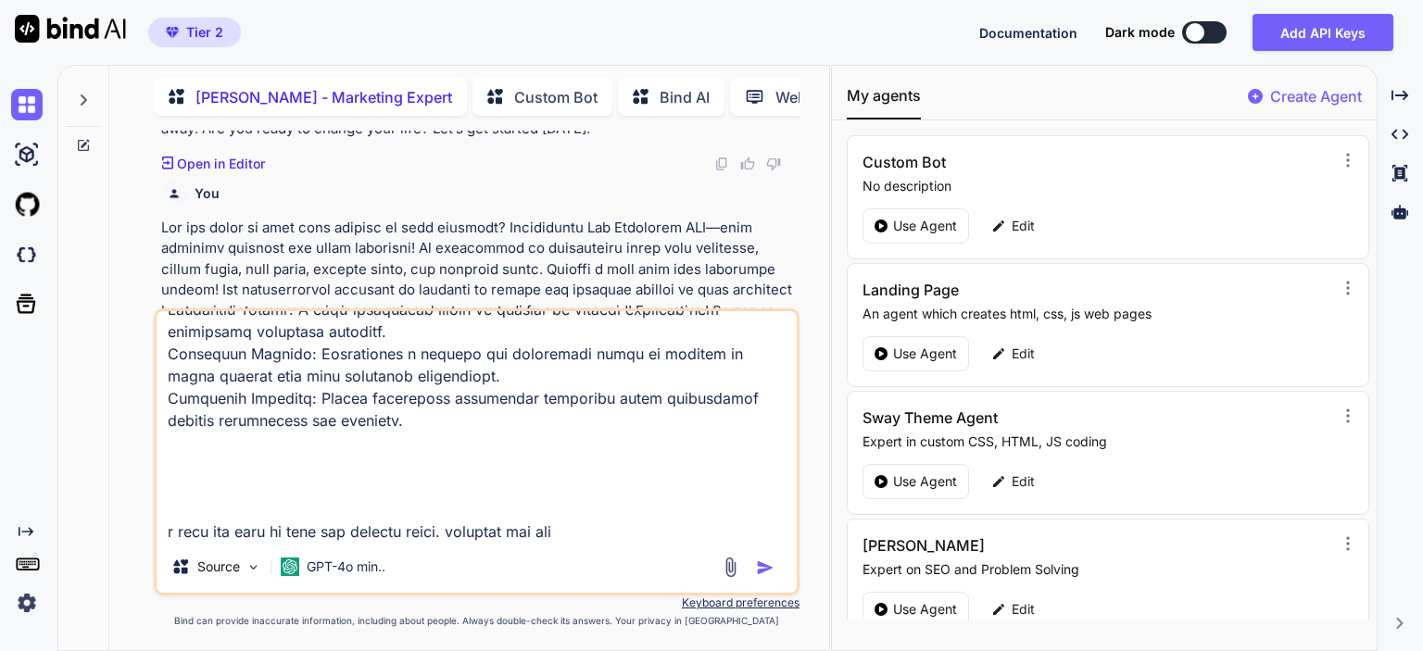
type textarea "x"
type textarea "Achieving financial independence is a common goal for many individuals, as it a…"
type textarea "x"
type textarea "Achieving financial independence is a common goal for many individuals, as it a…"
type textarea "x"
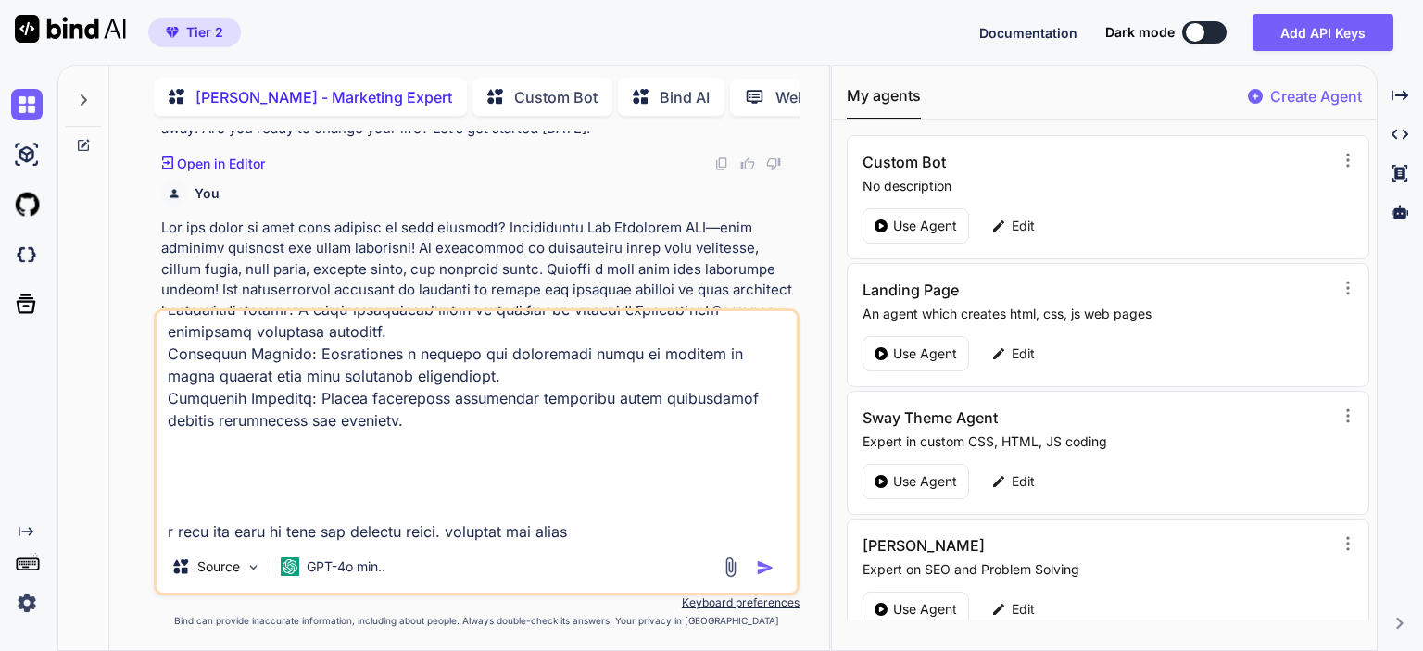
type textarea "Achieving financial independence is a common goal for many individuals, as it a…"
type textarea "x"
type textarea "Achieving financial independence is a common goal for many individuals, as it a…"
type textarea "x"
type textarea "Achieving financial independence is a common goal for many individuals, as it a…"
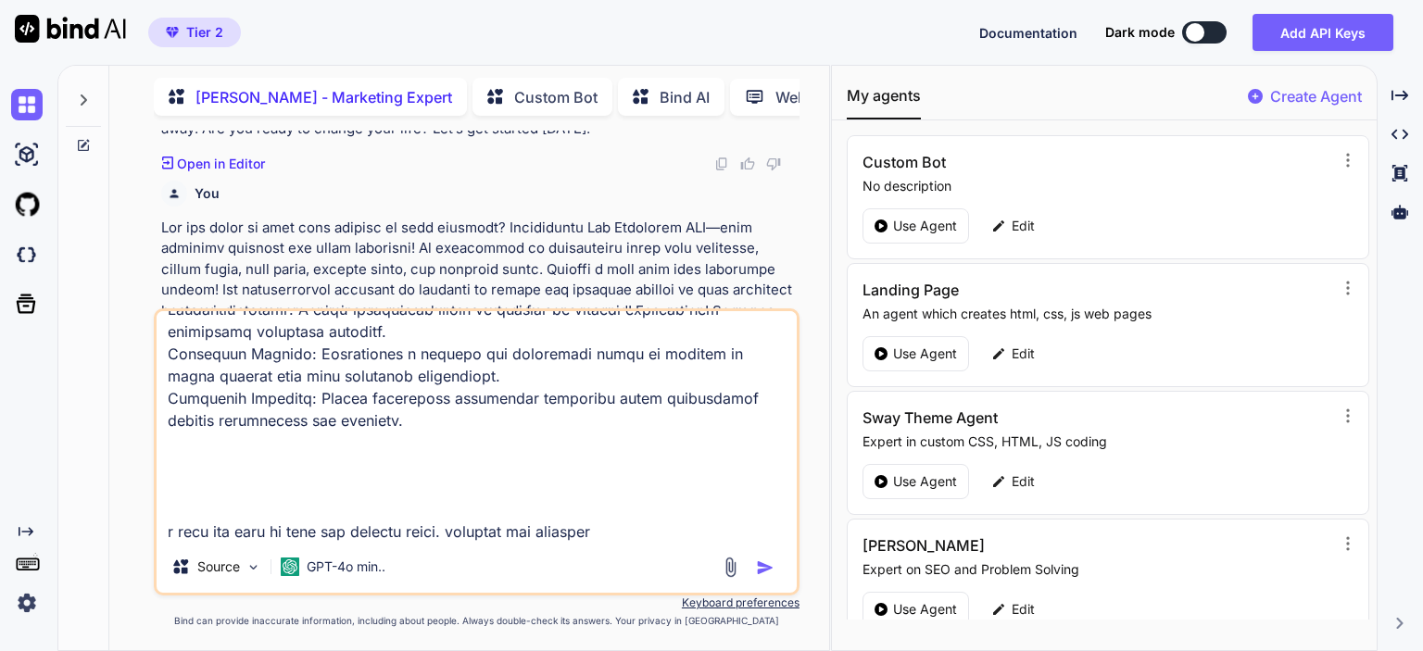
type textarea "x"
type textarea "Achieving financial independence is a common goal for many individuals, as it a…"
type textarea "x"
type textarea "Achieving financial independence is a common goal for many individuals, as it a…"
type textarea "x"
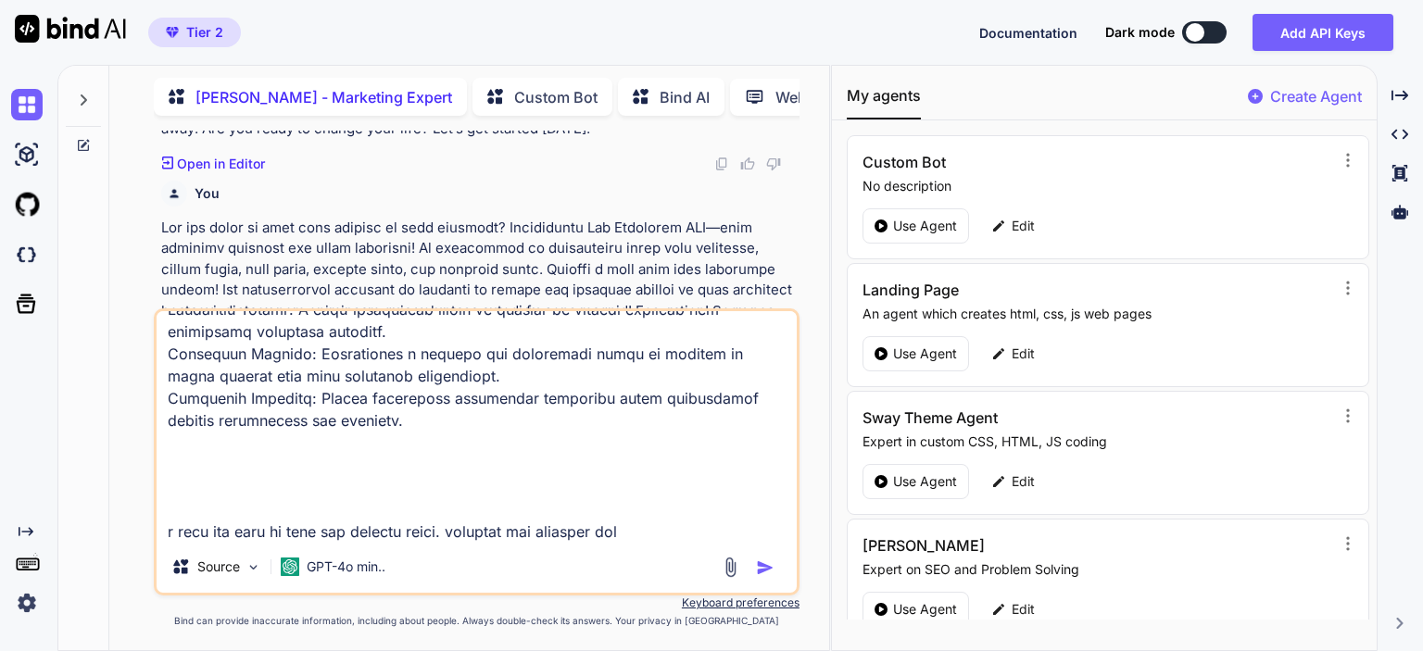
type textarea "Achieving financial independence is a common goal for many individuals, as it a…"
type textarea "x"
type textarea "Achieving financial independence is a common goal for many individuals, as it a…"
type textarea "x"
type textarea "Achieving financial independence is a common goal for many individuals, as it a…"
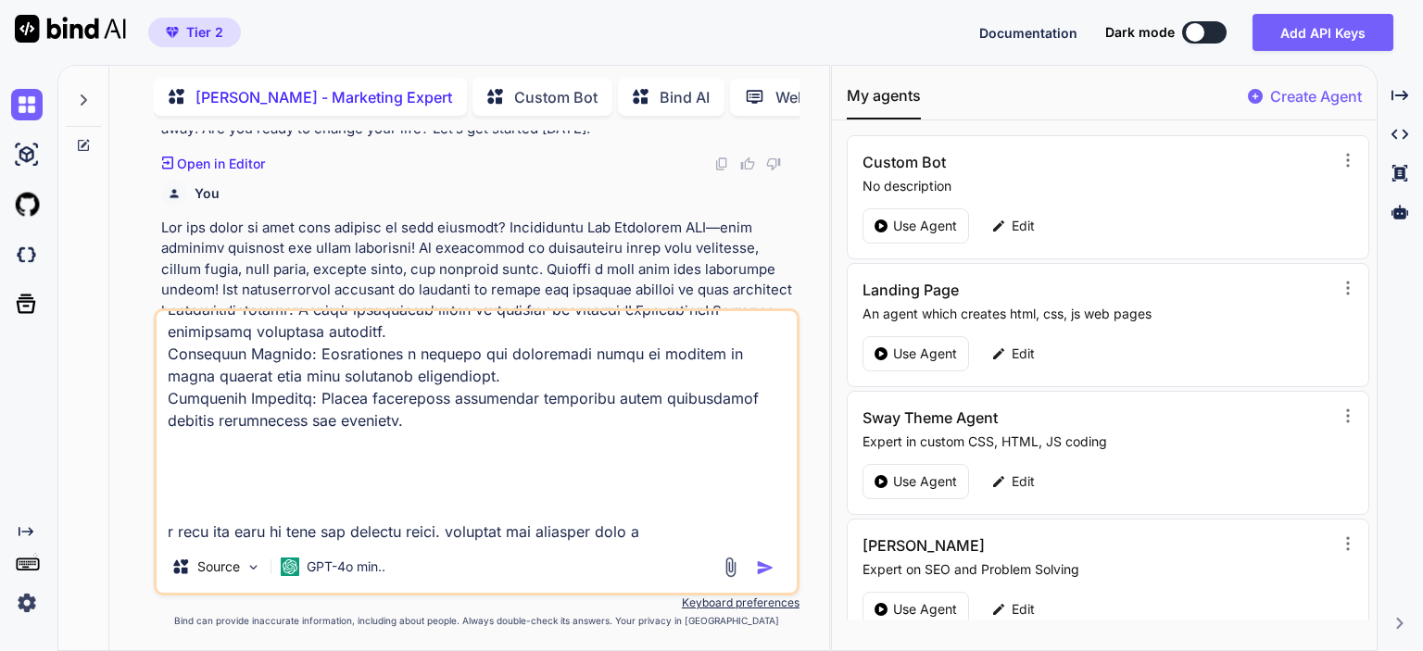
type textarea "x"
type textarea "Achieving financial independence is a common goal for many individuals, as it a…"
type textarea "x"
type textarea "Achieving financial independence is a common goal for many individuals, as it a…"
type textarea "x"
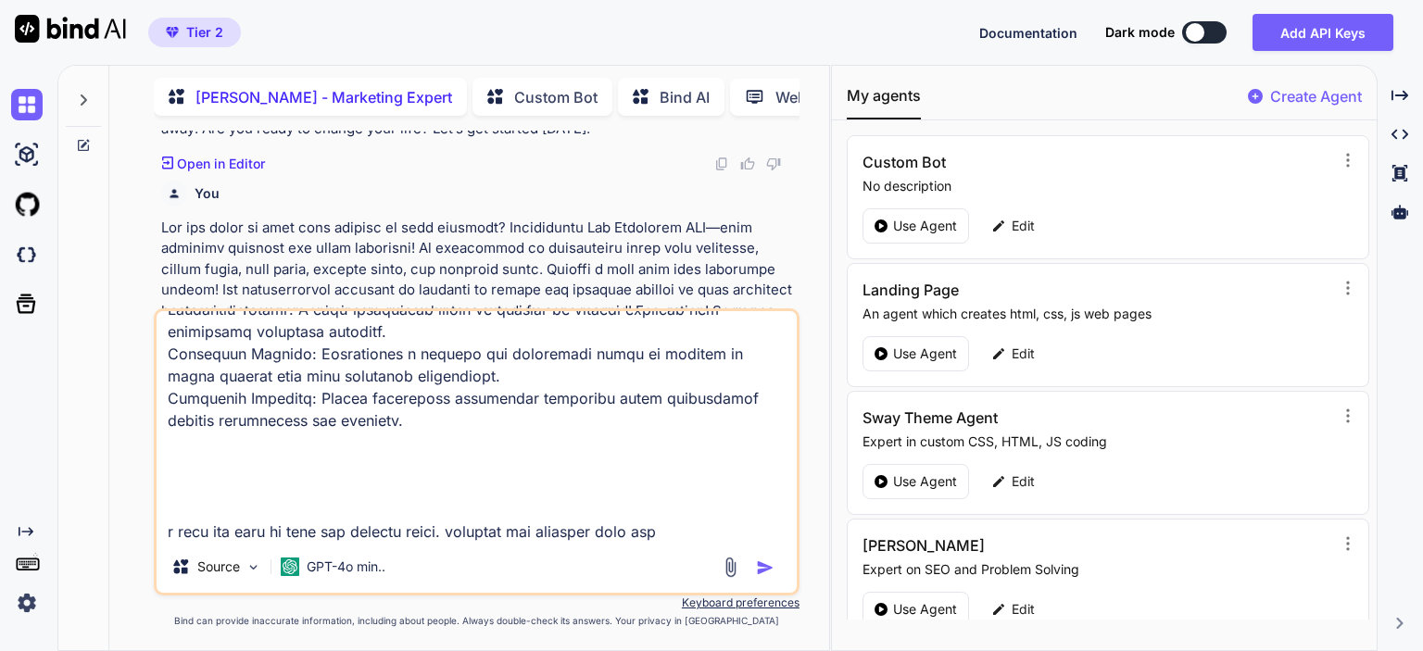
type textarea "Achieving financial independence is a common goal for many individuals, as it a…"
type textarea "x"
type textarea "Achieving financial independence is a common goal for many individuals, as it a…"
type textarea "x"
type textarea "Achieving financial independence is a common goal for many individuals, as it a…"
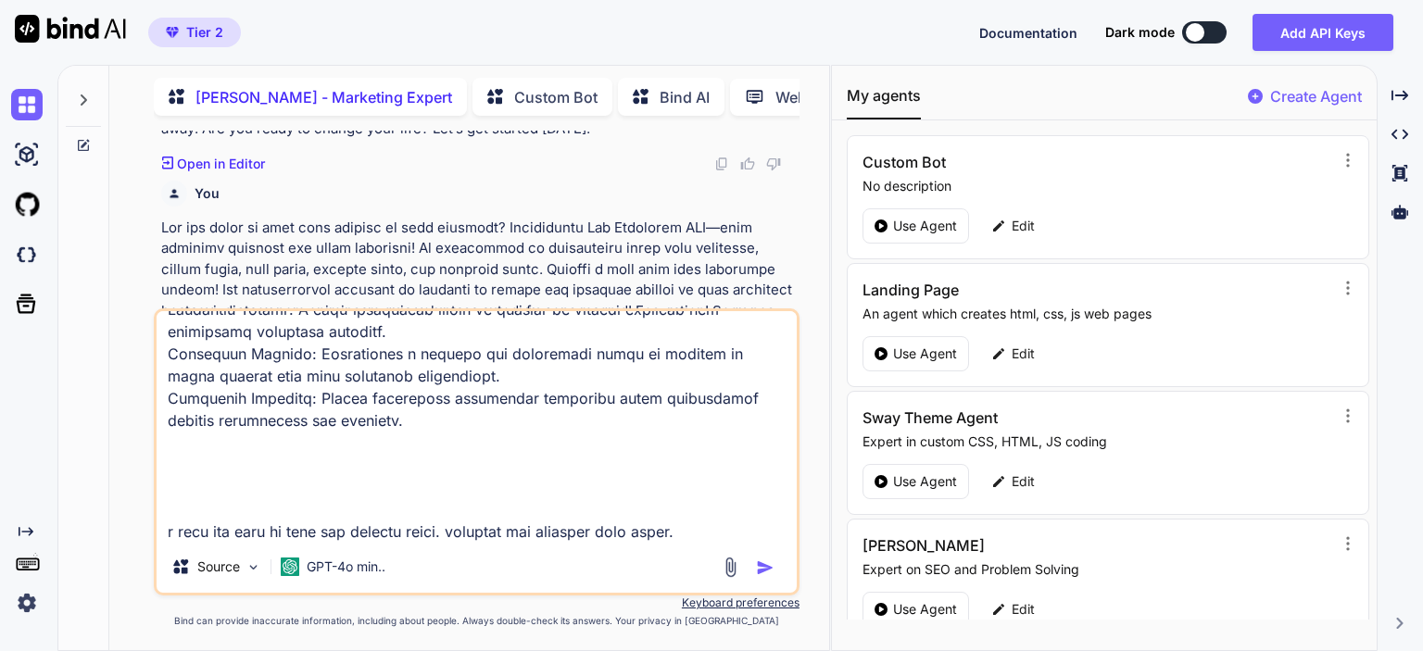
type textarea "x"
type textarea "Achieving financial independence is a common goal for many individuals, as it a…"
type textarea "x"
type textarea "Achieving financial independence is a common goal for many individuals, as it a…"
type textarea "x"
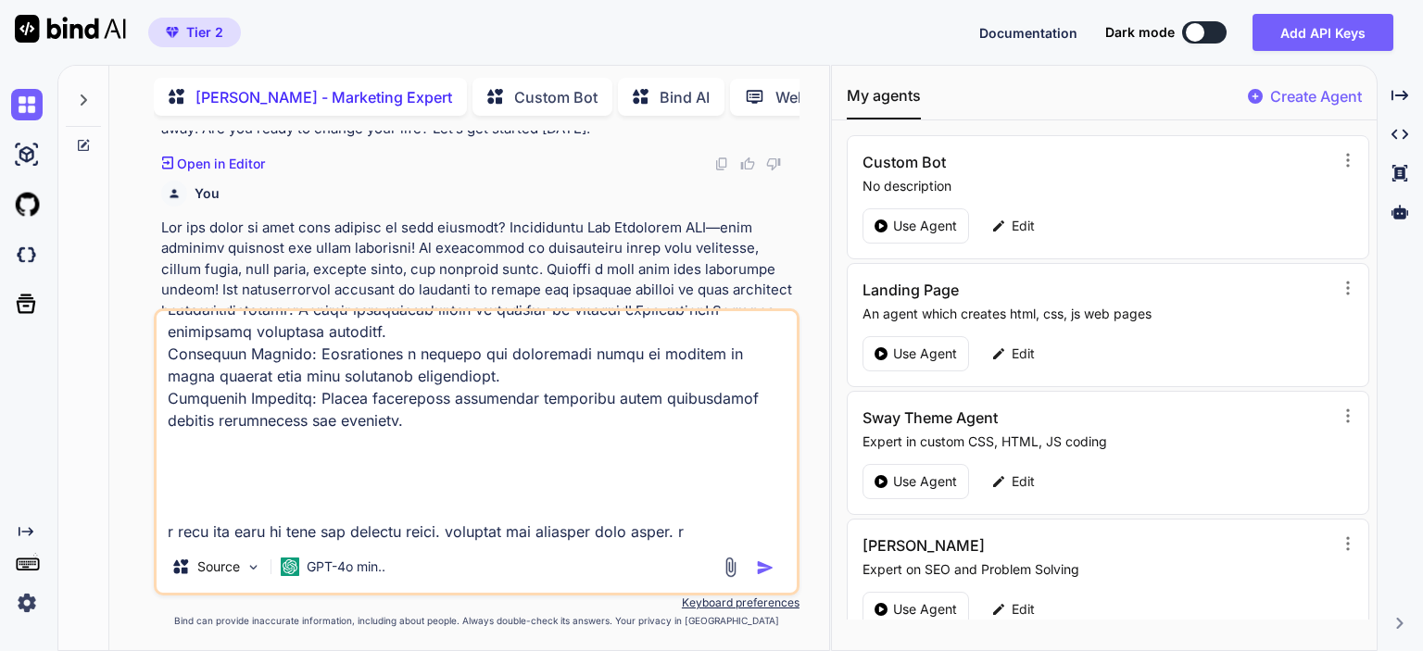
type textarea "Achieving financial independence is a common goal for many individuals, as it a…"
type textarea "x"
type textarea "Achieving financial independence is a common goal for many individuals, as it a…"
type textarea "x"
type textarea "Achieving financial independence is a common goal for many individuals, as it a…"
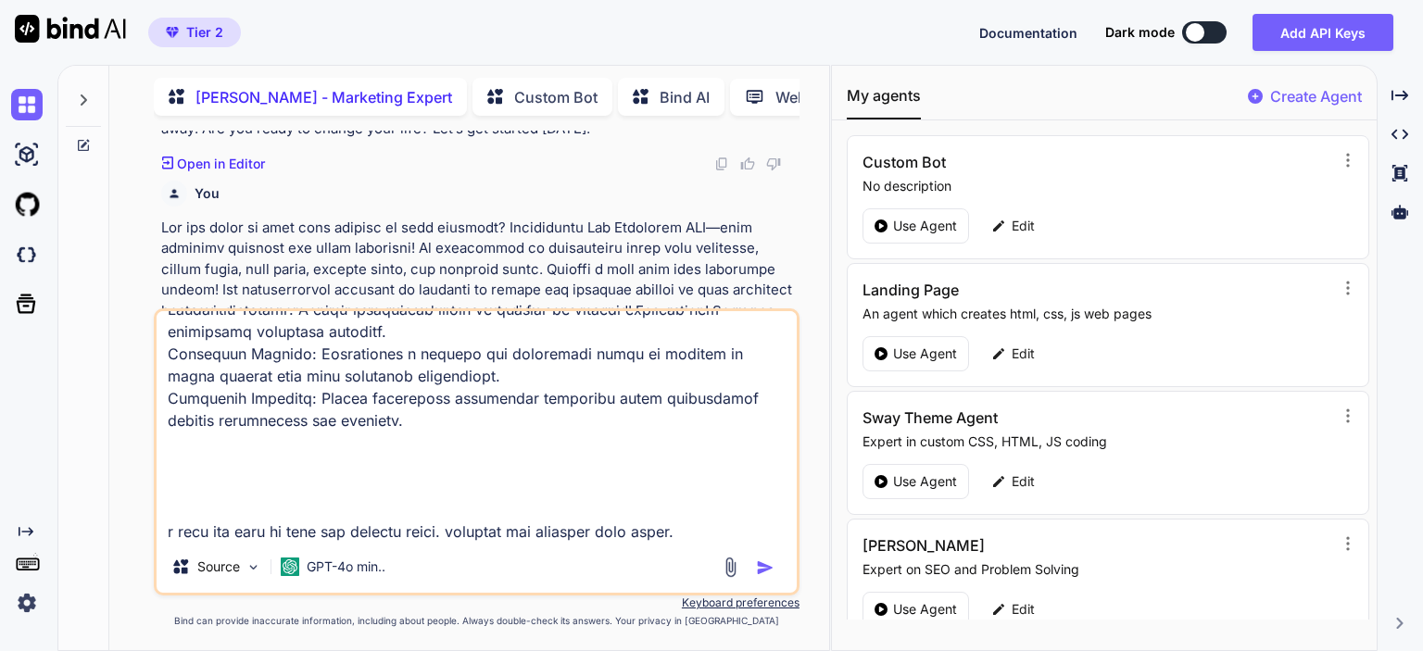
type textarea "x"
type textarea "Achieving financial independence is a common goal for many individuals, as it a…"
type textarea "x"
type textarea "Achieving financial independence is a common goal for many individuals, as it a…"
type textarea "x"
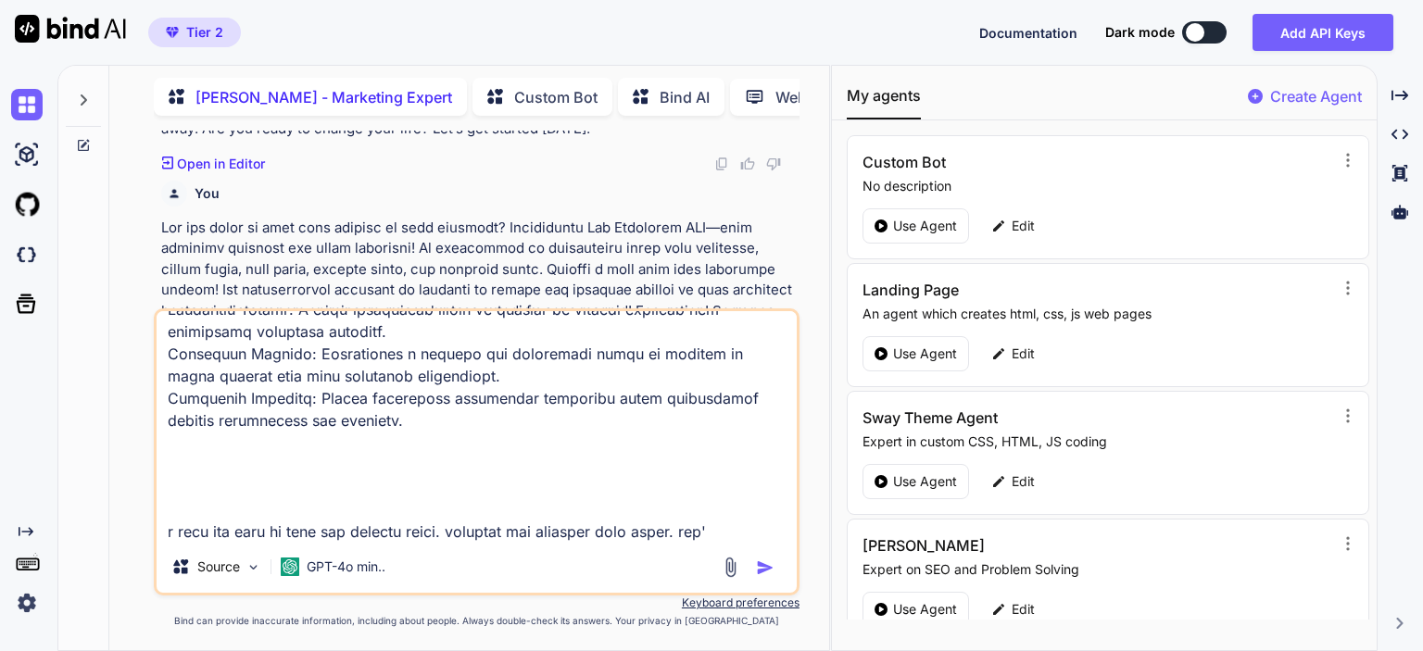
type textarea "Achieving financial independence is a common goal for many individuals, as it a…"
type textarea "x"
type textarea "Achieving financial independence is a common goal for many individuals, as it a…"
type textarea "x"
type textarea "Achieving financial independence is a common goal for many individuals, as it a…"
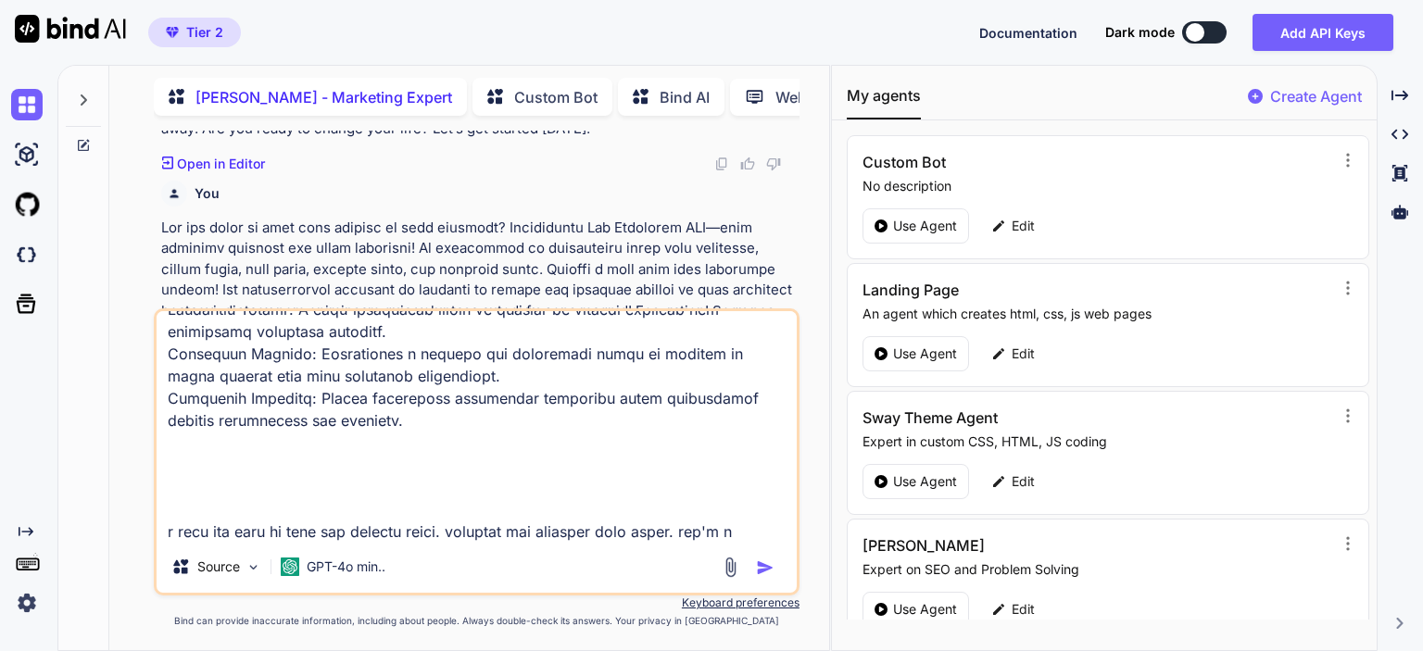
scroll to position [713, 0]
type textarea "x"
type textarea "Achieving financial independence is a common goal for many individuals, as it a…"
type textarea "x"
type textarea "Achieving financial independence is a common goal for many individuals, as it a…"
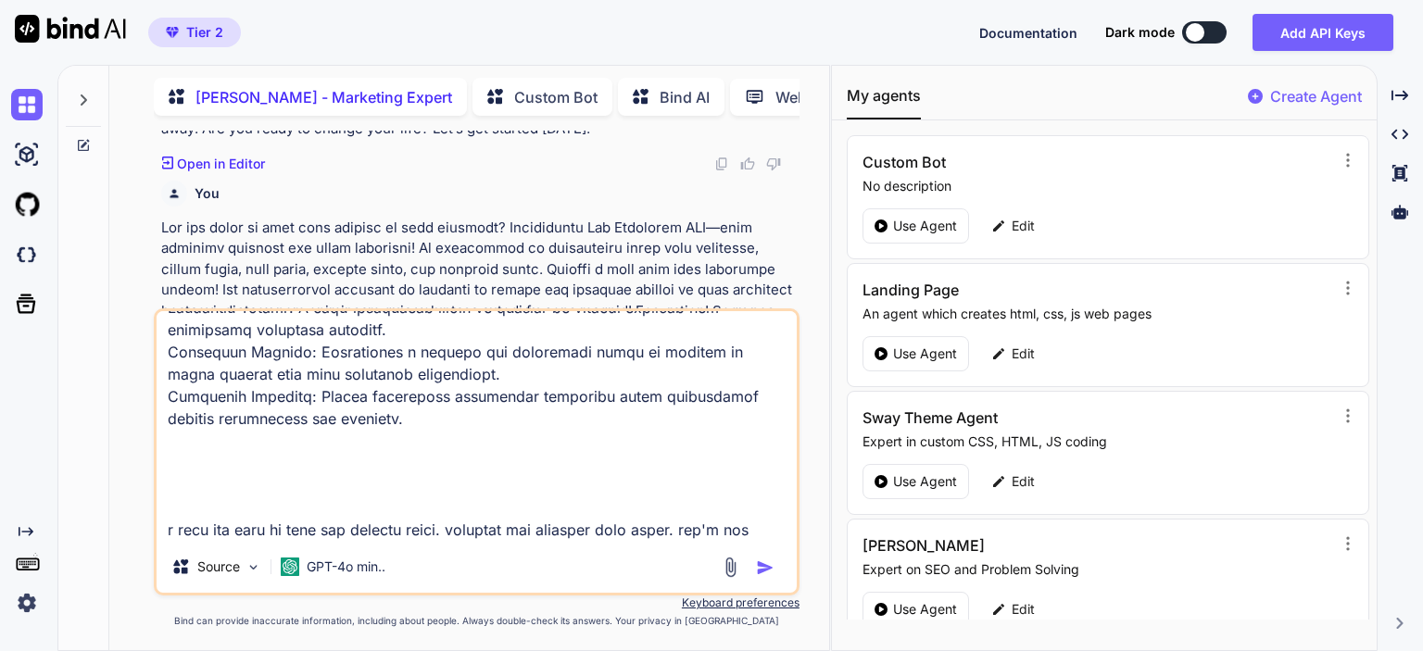
type textarea "x"
type textarea "Achieving financial independence is a common goal for many individuals, as it a…"
type textarea "x"
type textarea "Achieving financial independence is a common goal for many individuals, as it a…"
type textarea "x"
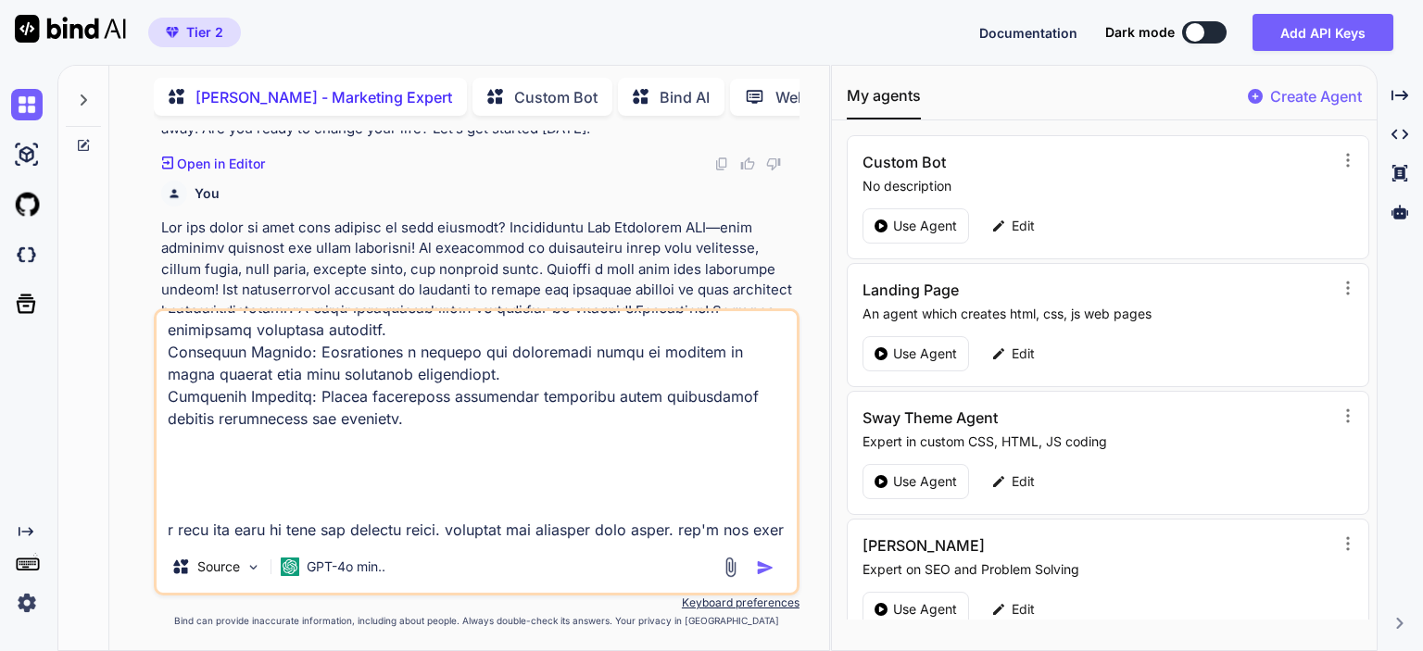
type textarea "Achieving financial independence is a common goal for many individuals, as it a…"
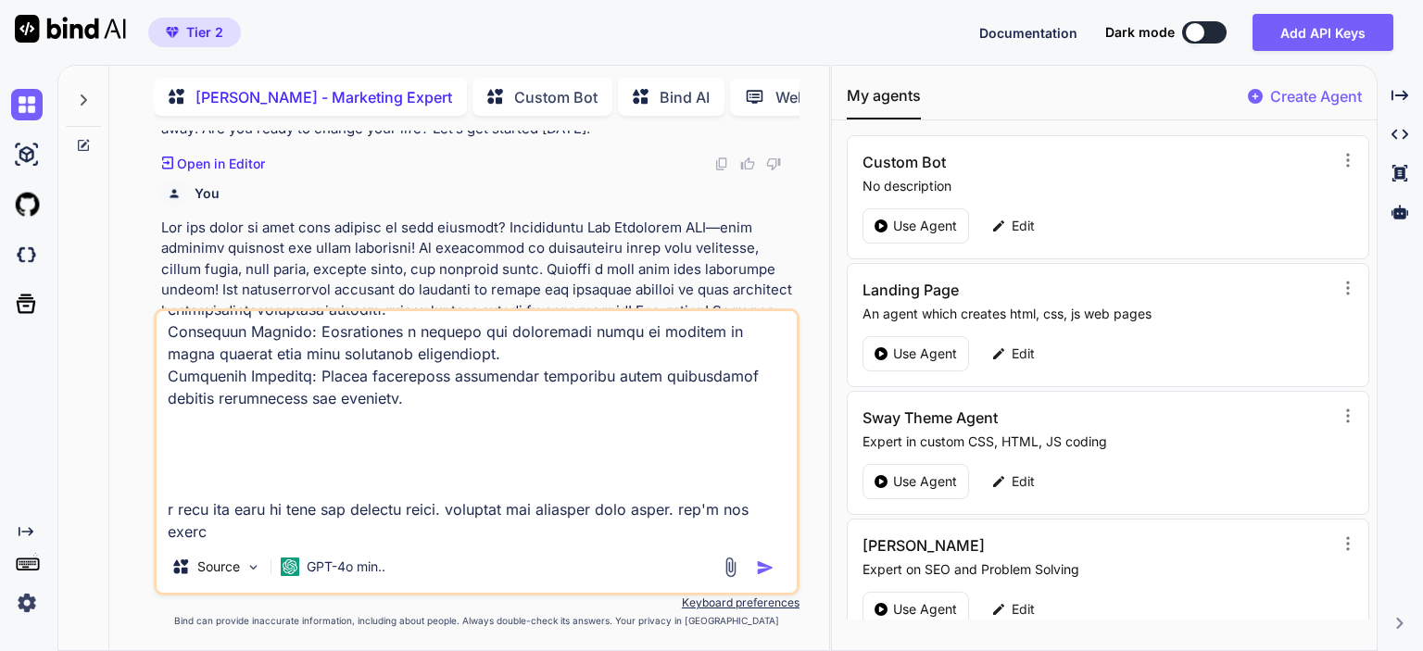
type textarea "x"
type textarea "Achieving financial independence is a common goal for many individuals, as it a…"
type textarea "x"
type textarea "Achieving financial independence is a common goal for many individuals, as it a…"
type textarea "x"
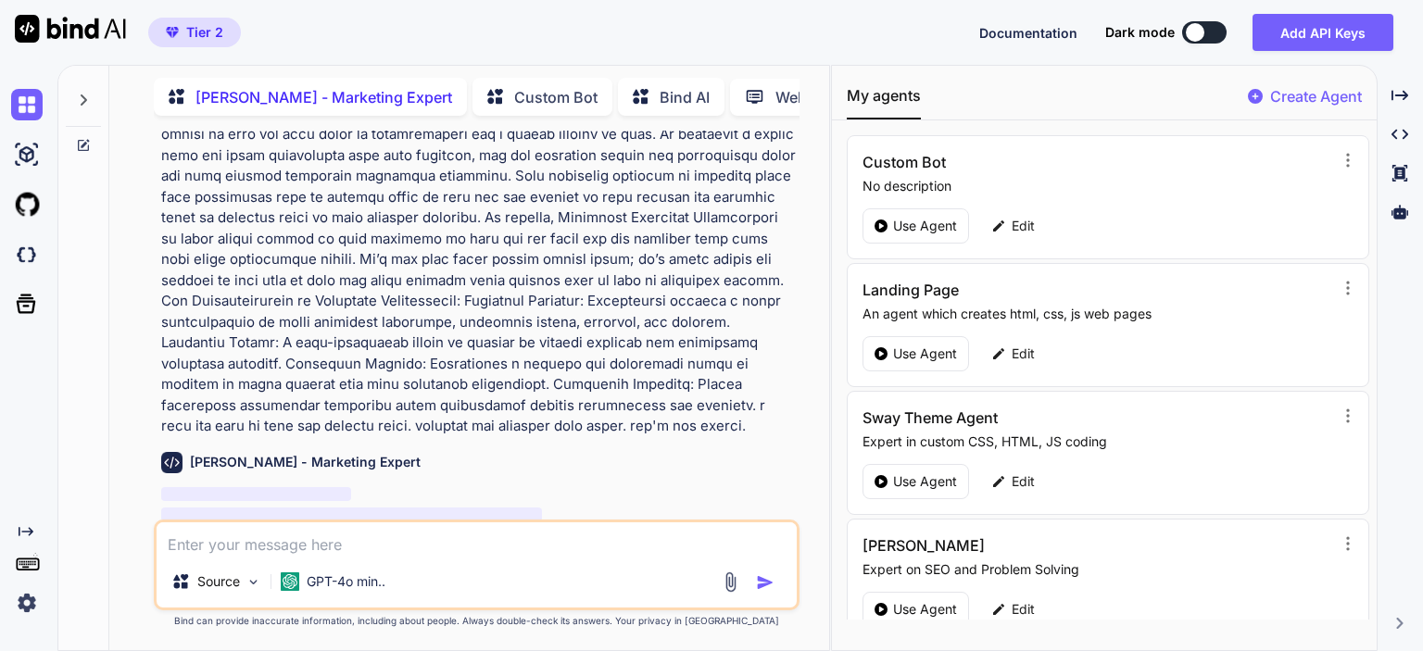
scroll to position [3823, 0]
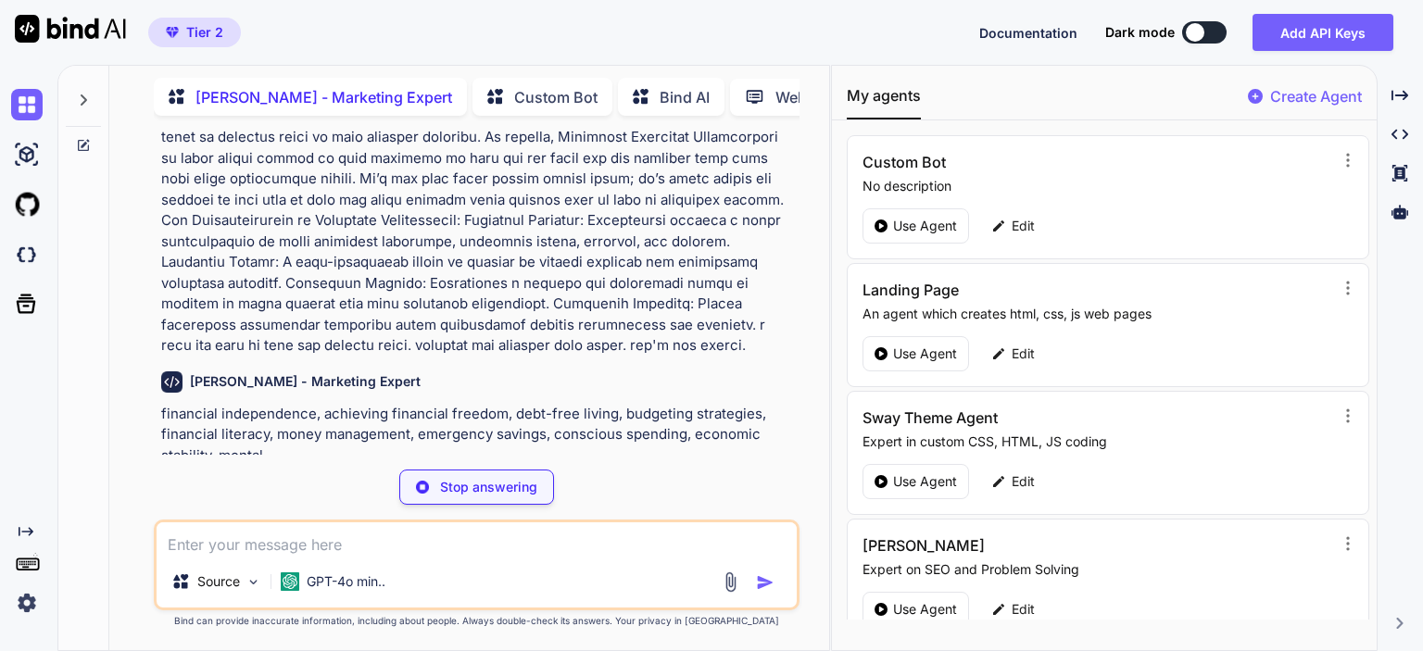
type textarea "x"
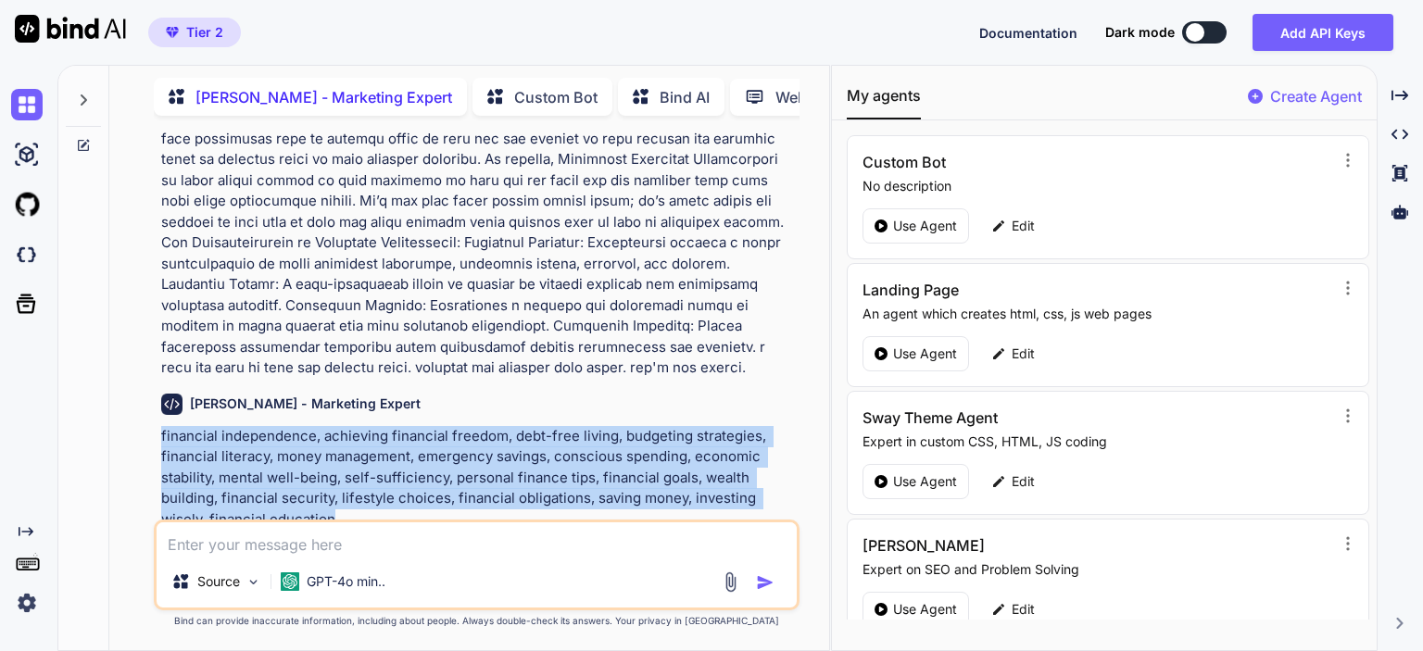
drag, startPoint x: 158, startPoint y: 397, endPoint x: 360, endPoint y: 485, distance: 219.1
click at [360, 485] on div "You [PERSON_NAME] - Marketing Expert Are you ready to transform lives and boost…" at bounding box center [479, 325] width 642 height 389
copy p "financial independence, achieving financial freedom, debt-free living, budgetin…"
